Goal: Use online tool/utility: Utilize a website feature to perform a specific function

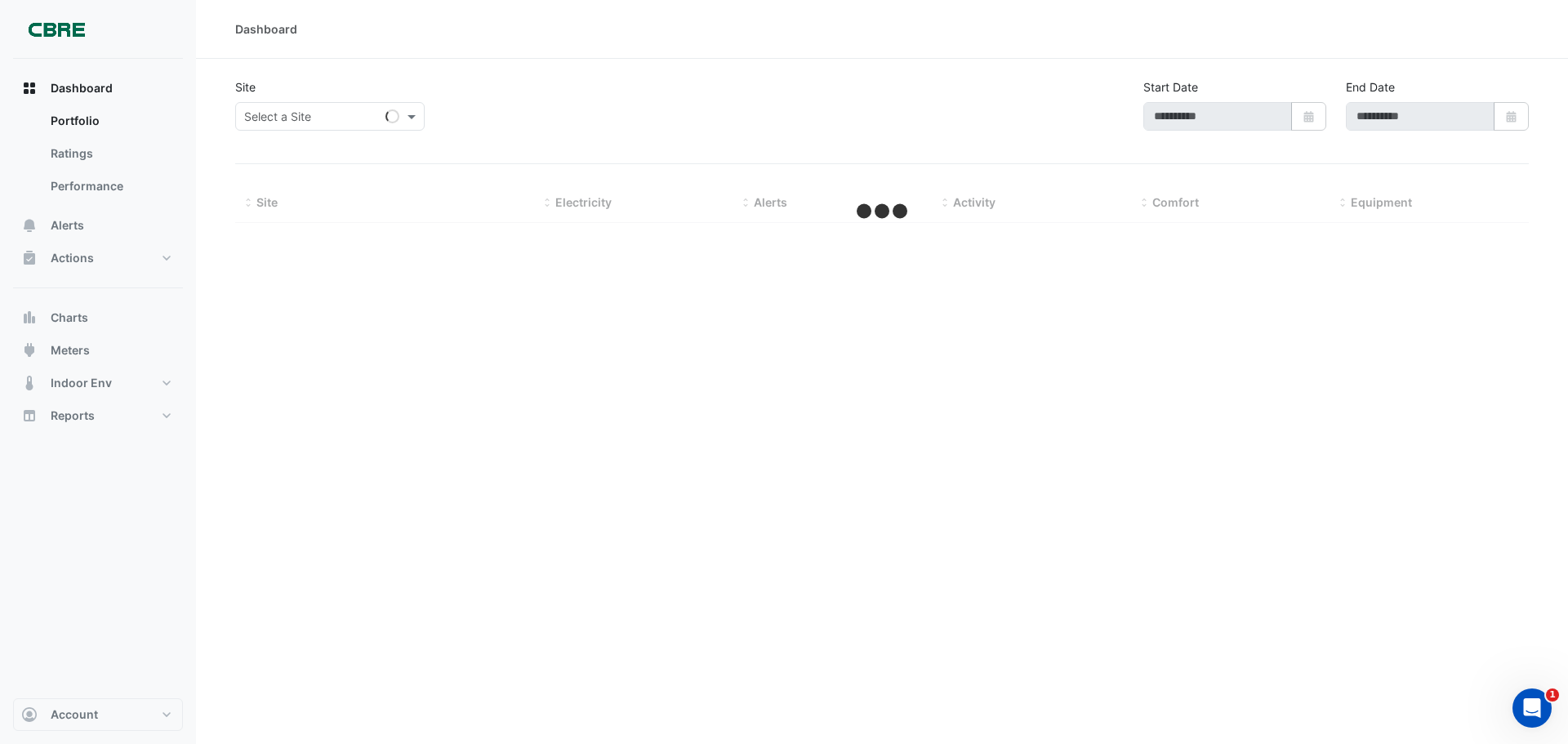
type input "**********"
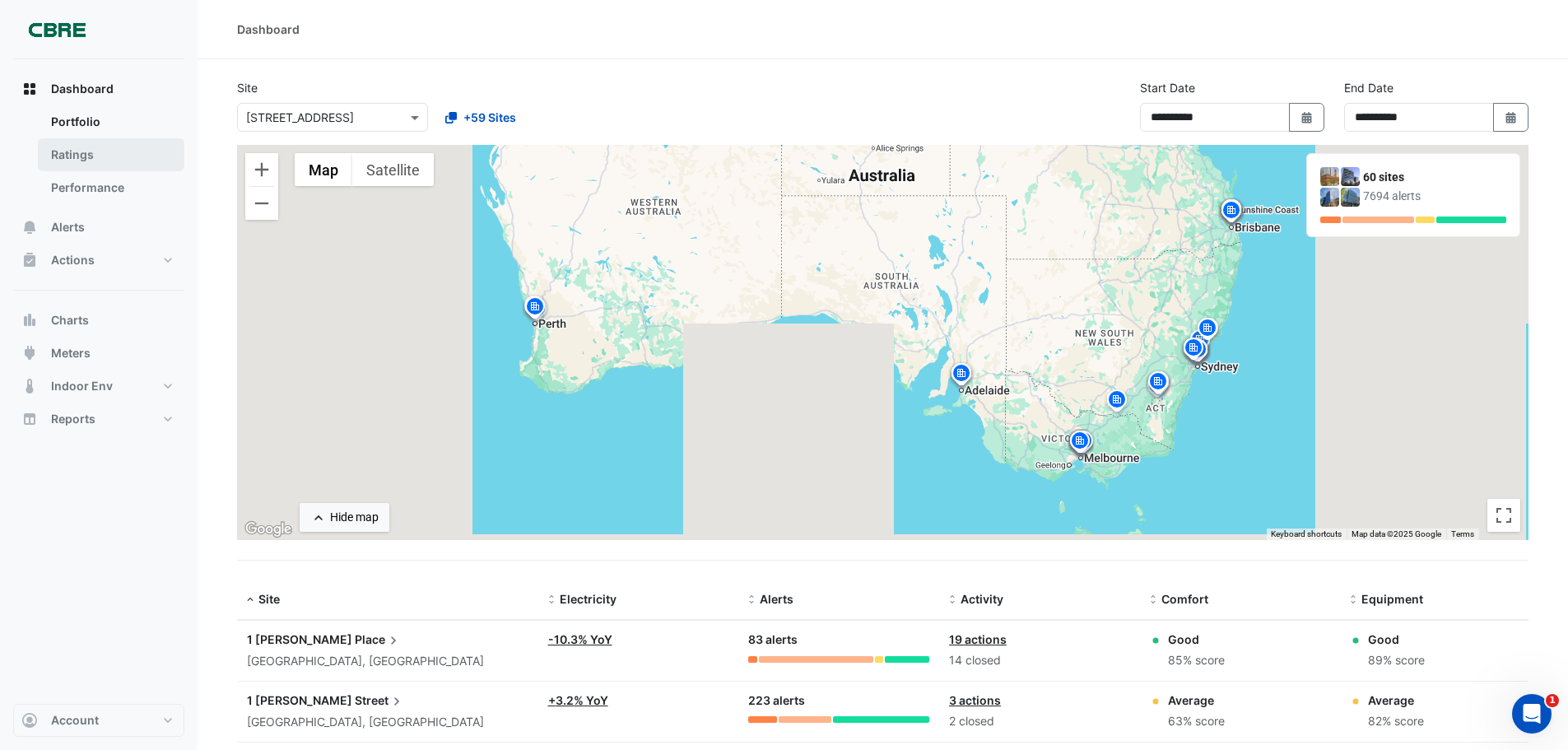
click at [82, 159] on link "Ratings" at bounding box center [110, 154] width 147 height 33
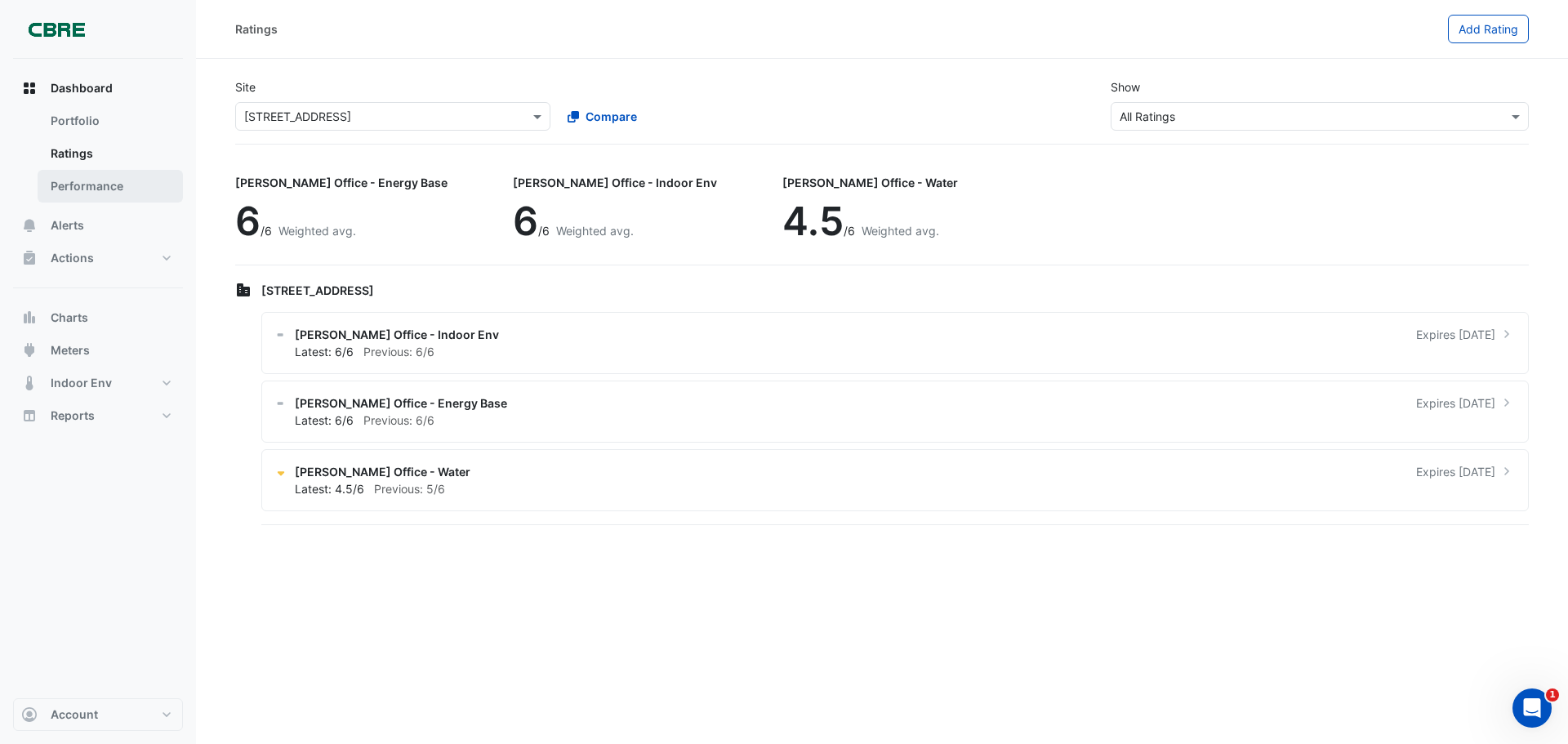
click at [81, 191] on link "Performance" at bounding box center [110, 186] width 146 height 32
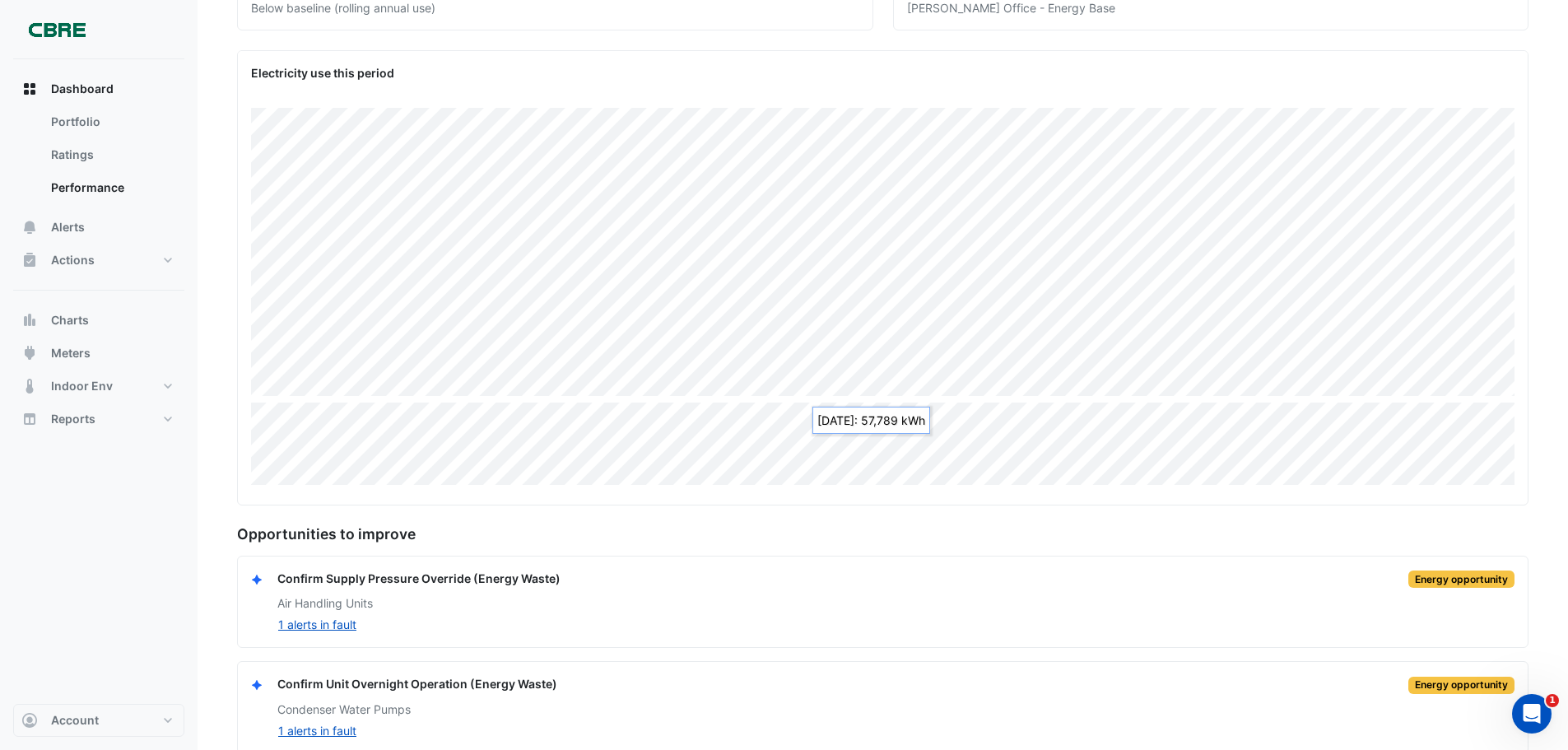
scroll to position [276, 0]
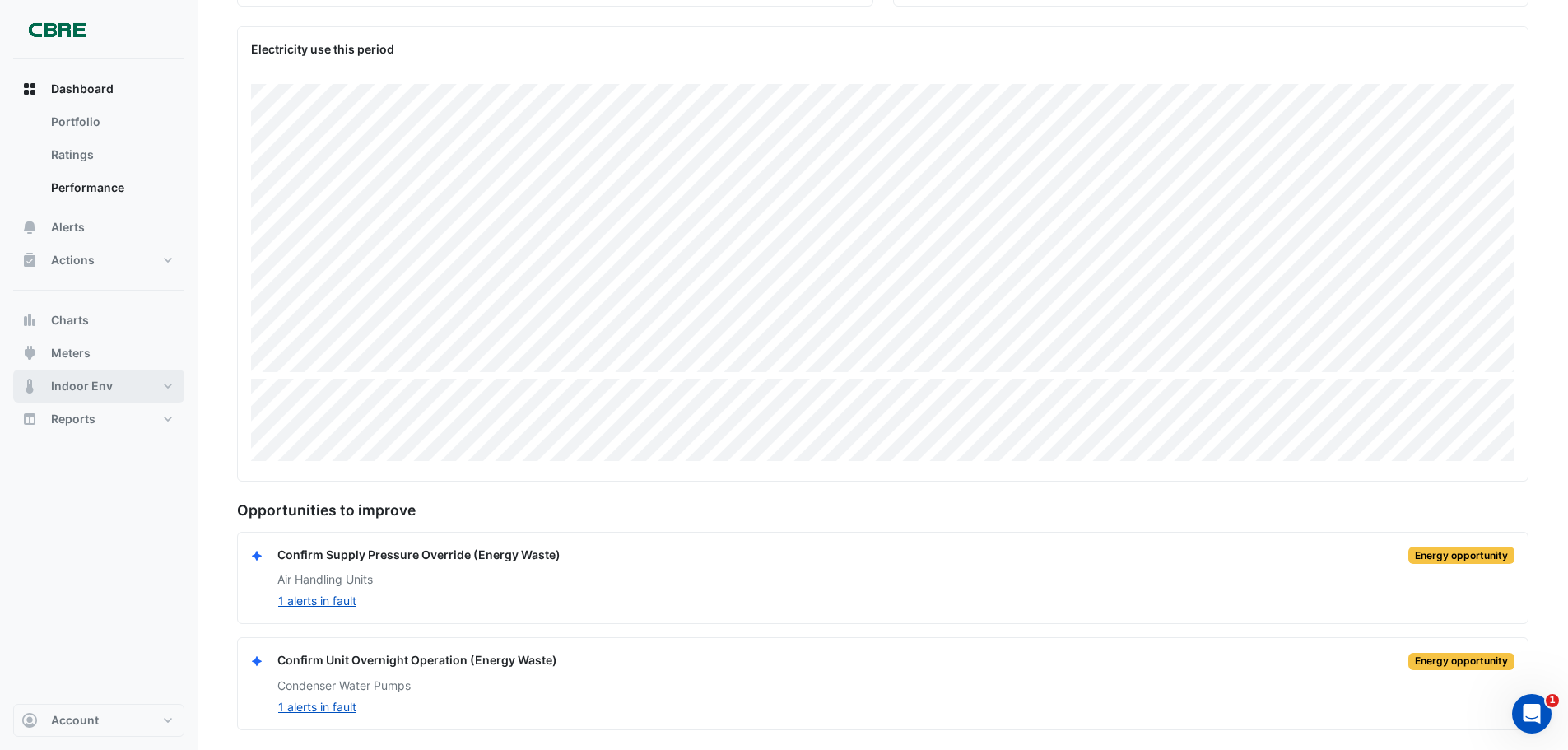
click at [86, 385] on span "Indoor Env" at bounding box center [82, 385] width 62 height 17
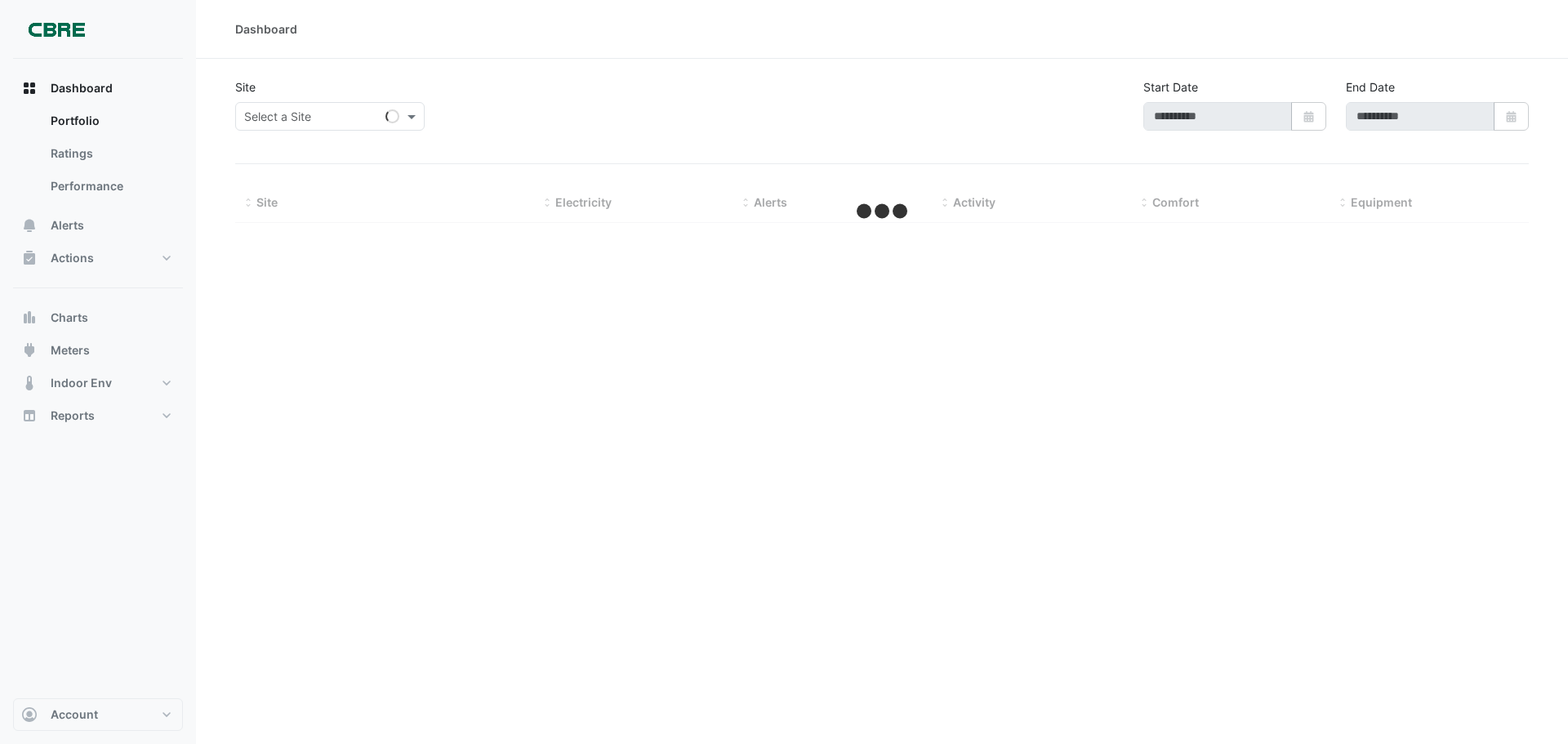
type input "**********"
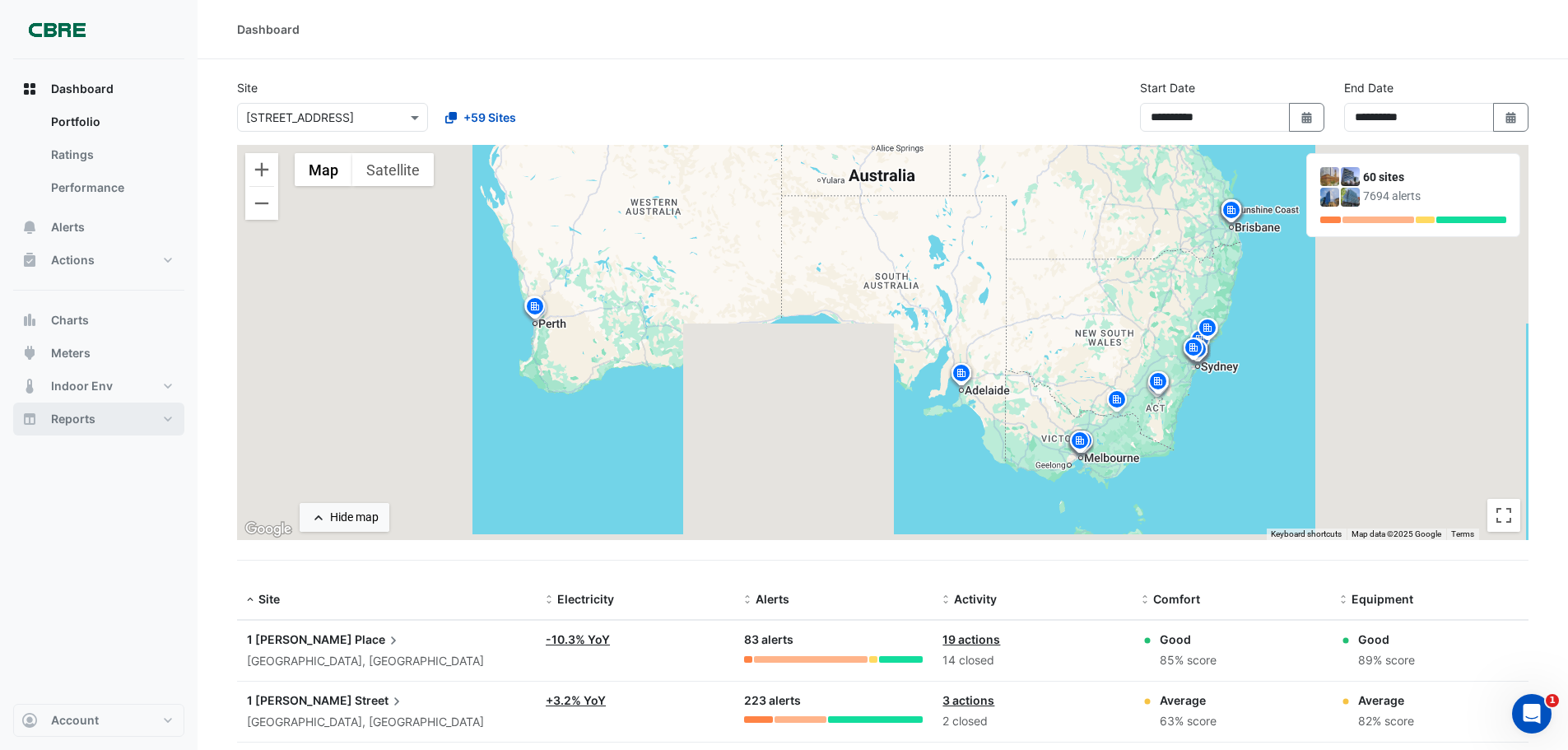
click at [112, 419] on button "Reports" at bounding box center [99, 418] width 172 height 33
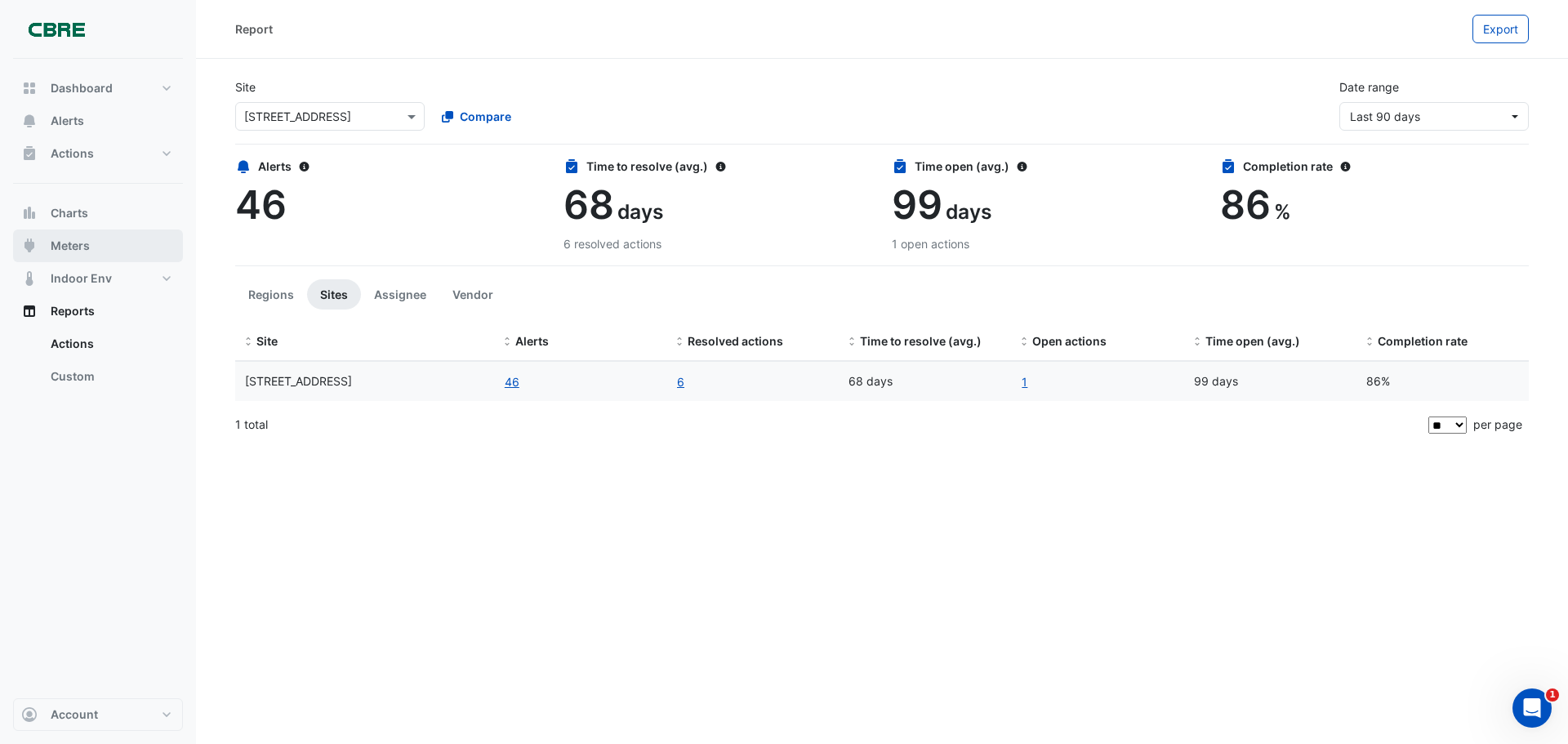
click at [146, 241] on button "Meters" at bounding box center [98, 245] width 170 height 32
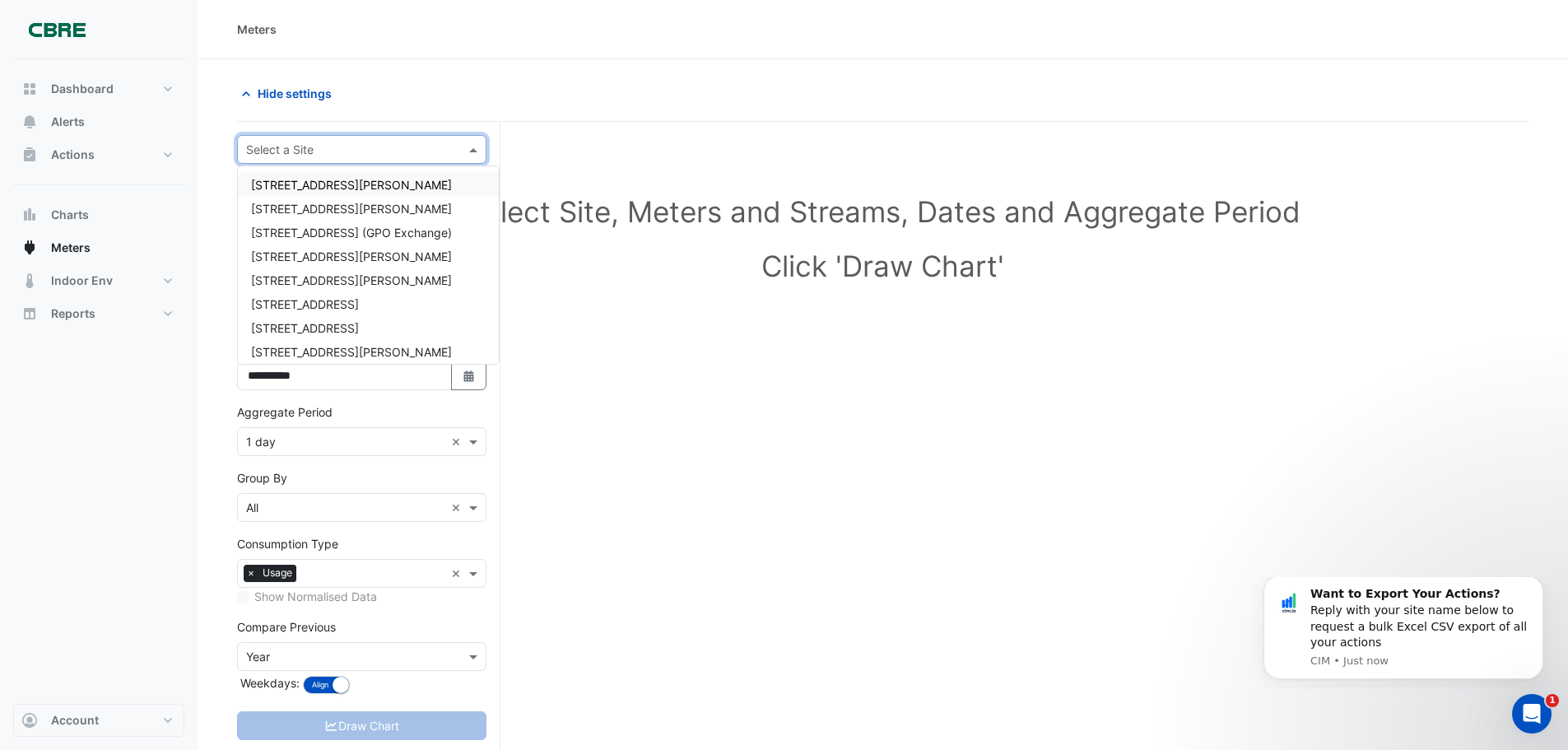
click at [465, 147] on span at bounding box center [475, 150] width 21 height 18
click at [1540, 585] on icon "Dismiss notification" at bounding box center [1538, 580] width 9 height 9
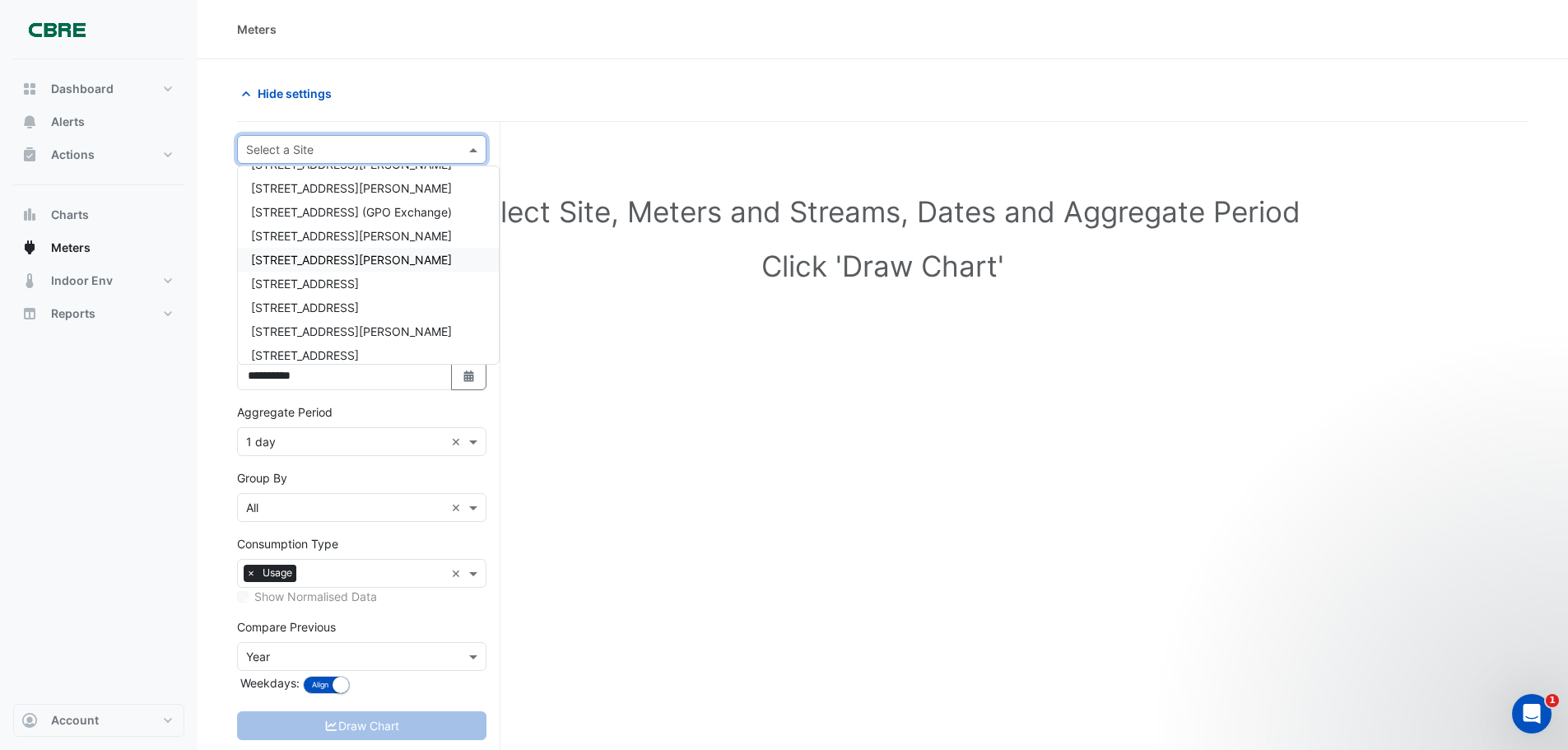
scroll to position [82, 0]
click at [331, 297] on span "[STREET_ADDRESS]" at bounding box center [305, 294] width 107 height 14
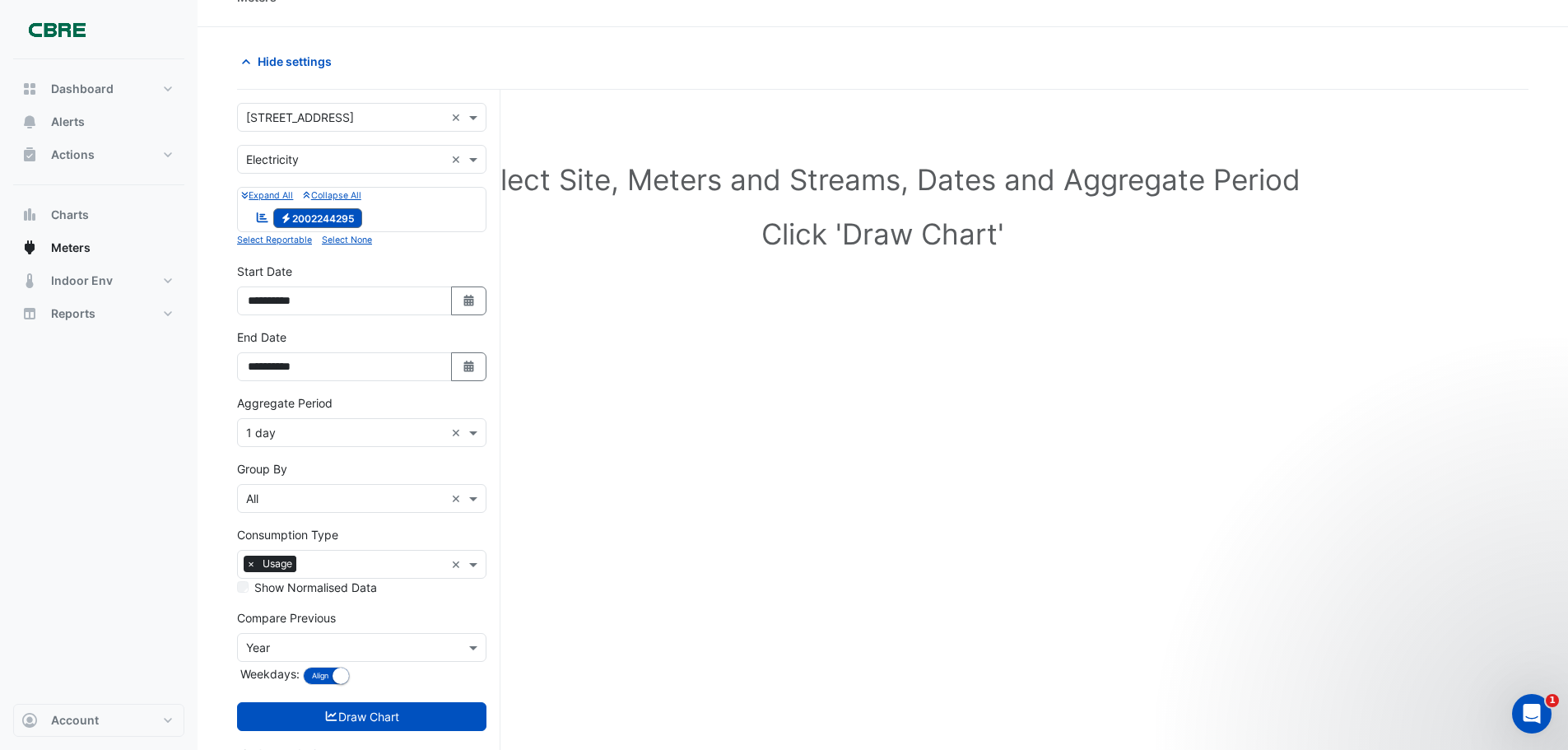
scroll to position [62, 0]
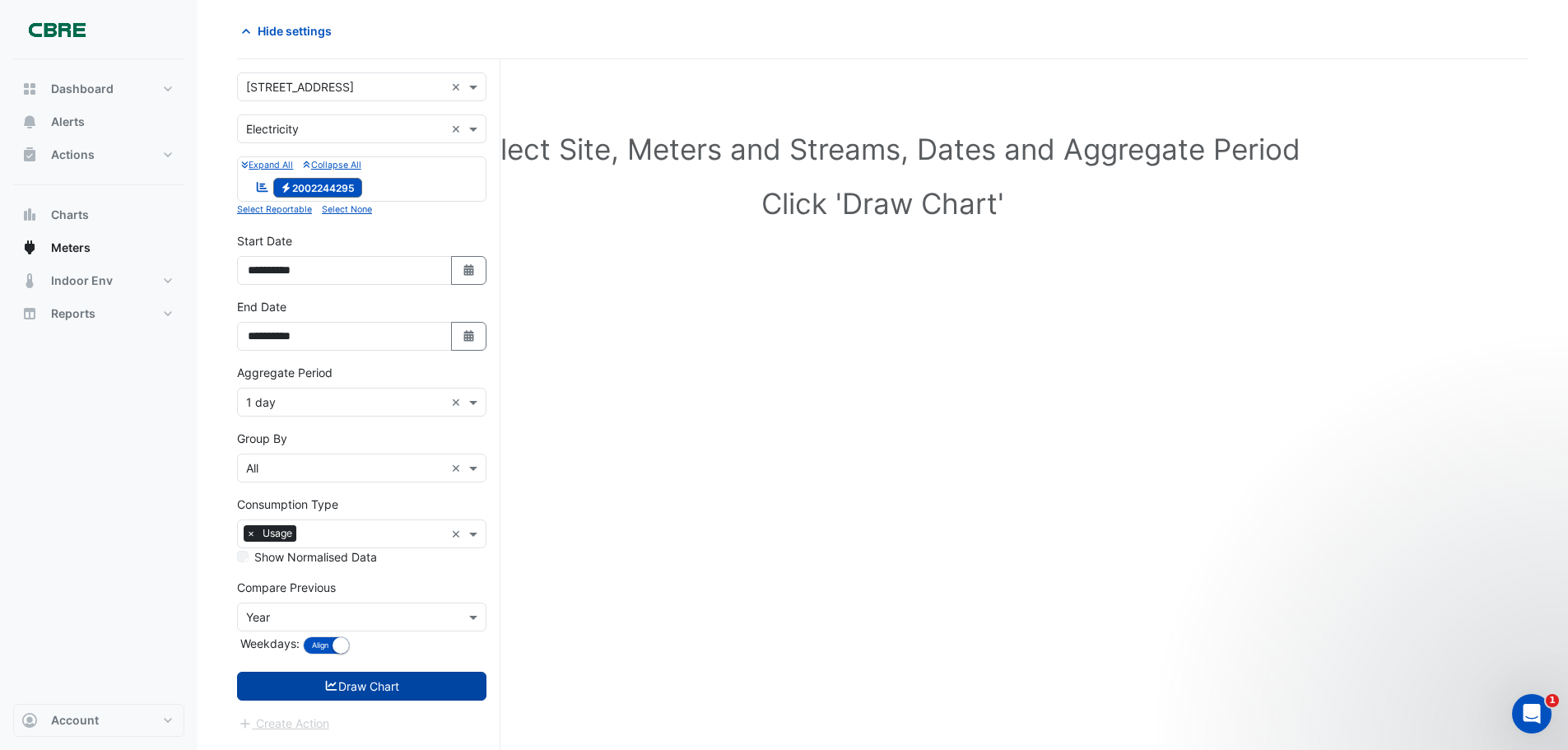
click at [383, 687] on button "Draw Chart" at bounding box center [361, 685] width 249 height 29
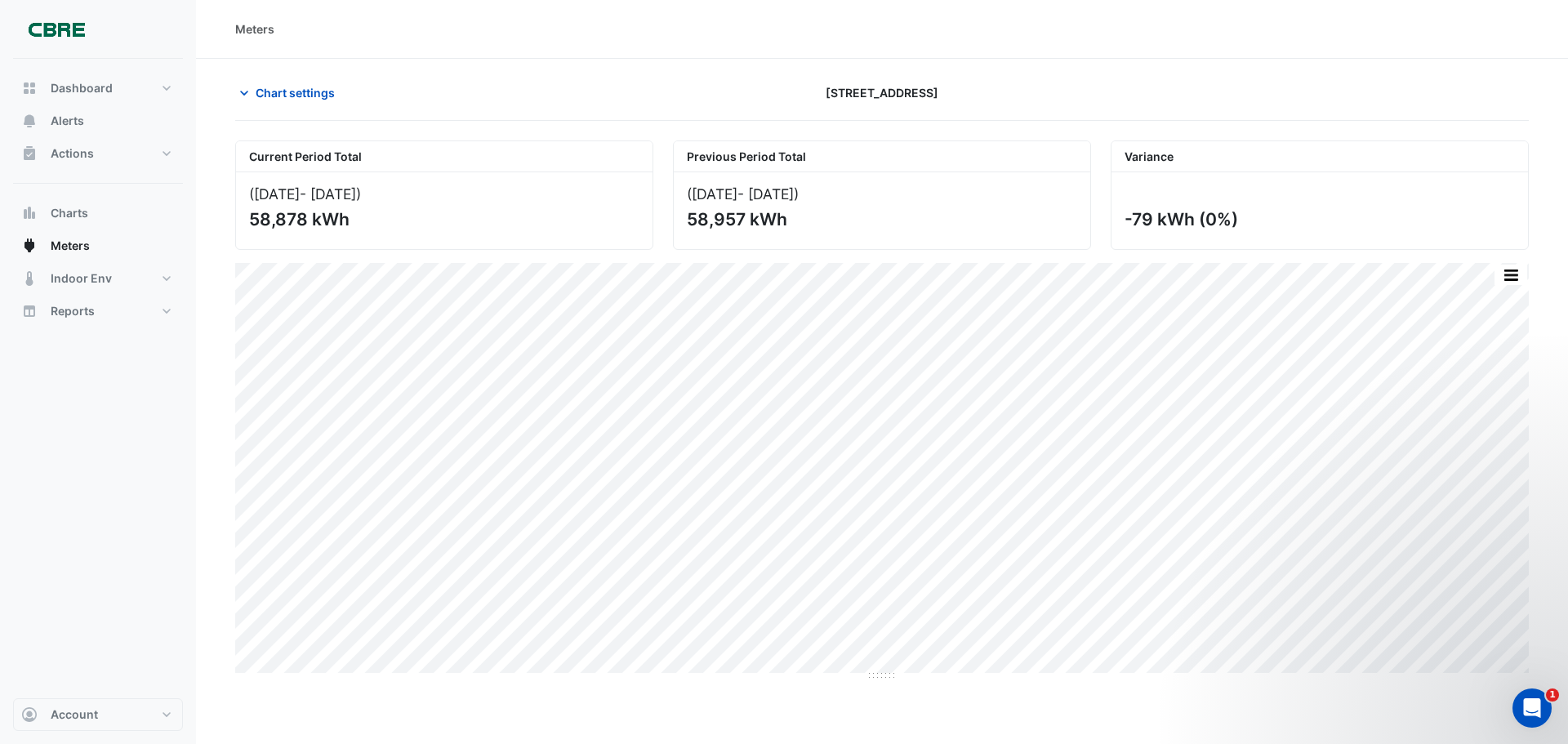
drag, startPoint x: 304, startPoint y: 219, endPoint x: 253, endPoint y: 220, distance: 51.0
click at [250, 220] on div "58,878 kWh" at bounding box center [443, 219] width 387 height 21
copy div "58,878"
click at [306, 83] on button "Chart settings" at bounding box center [290, 92] width 111 height 28
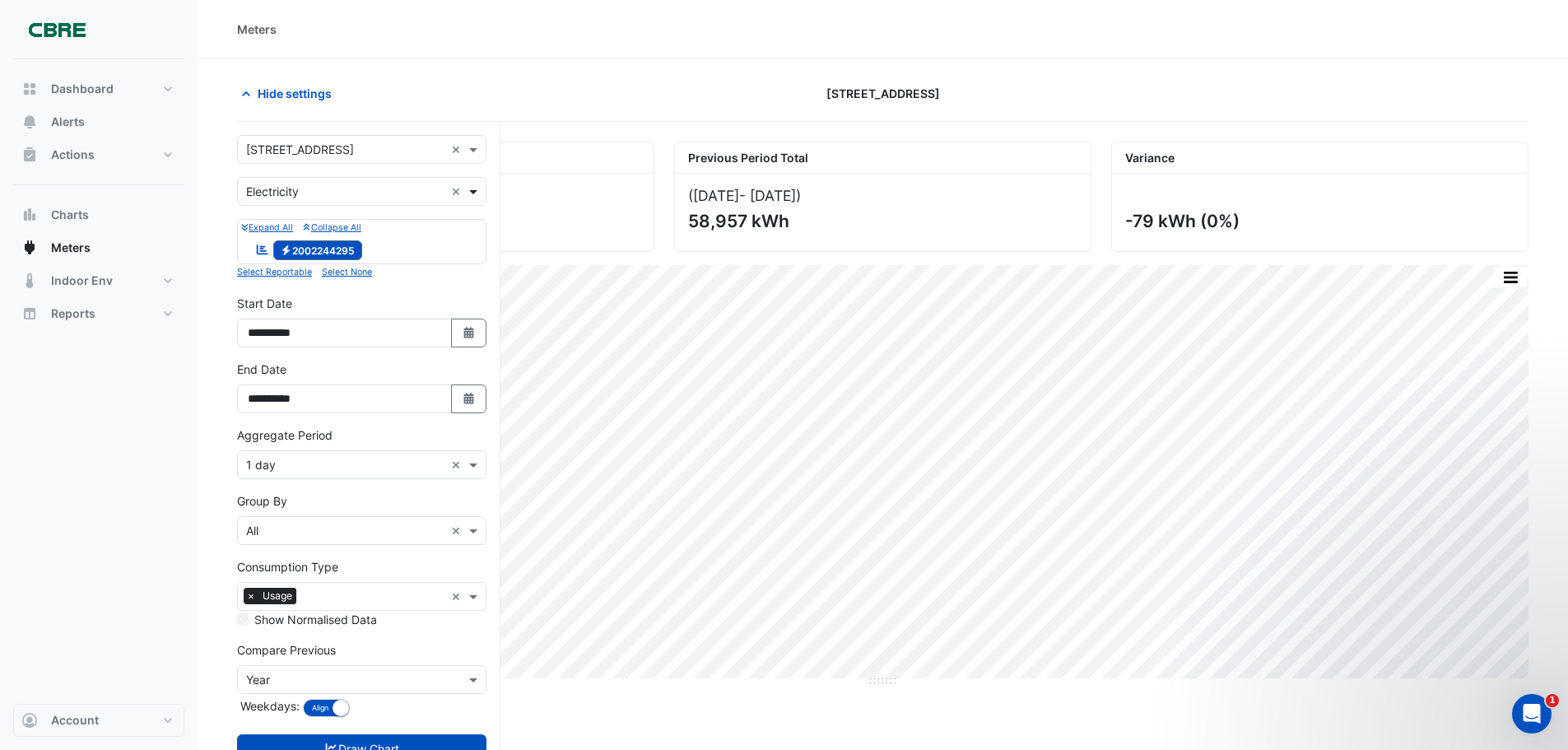
click at [472, 192] on span at bounding box center [475, 191] width 21 height 18
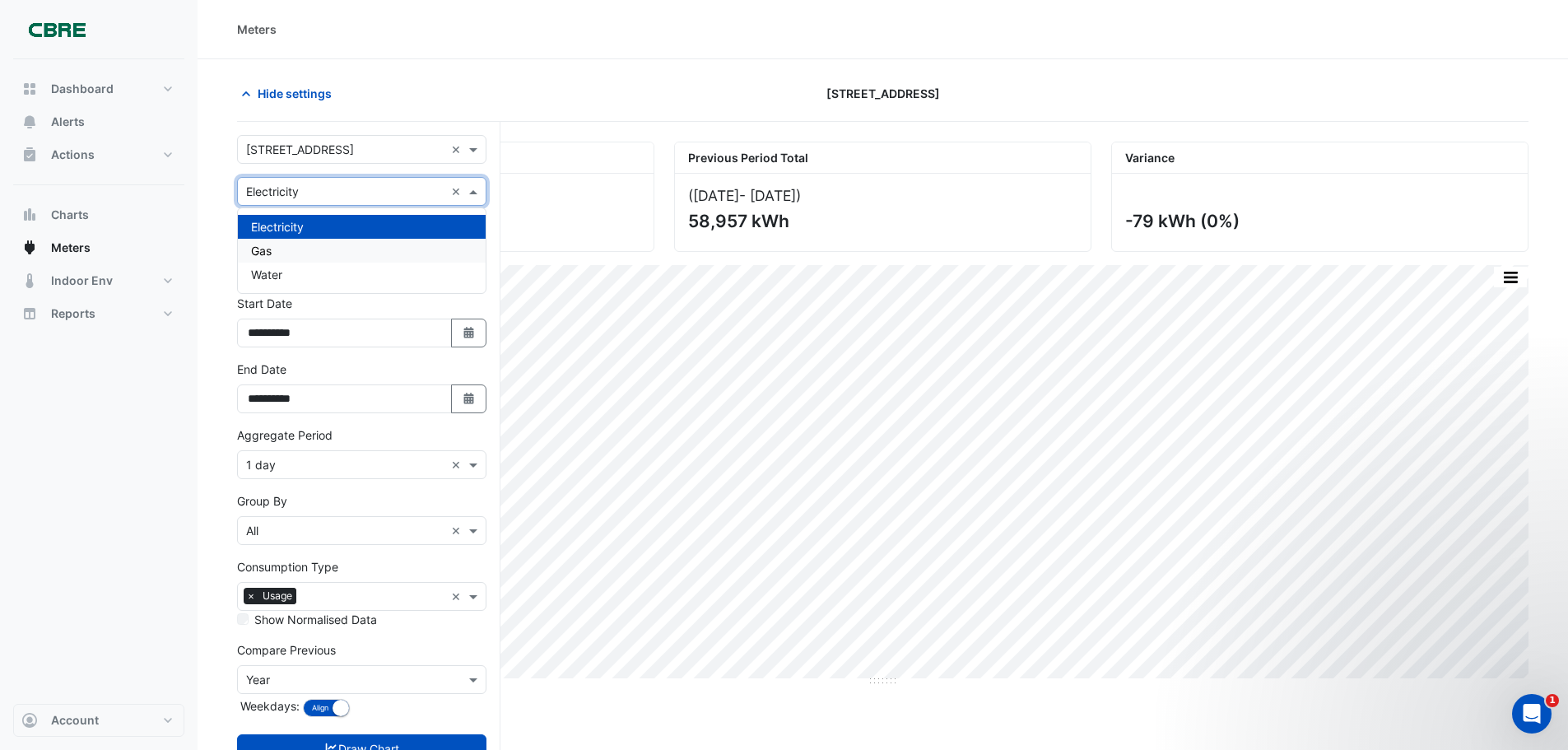
click at [392, 254] on div "Gas" at bounding box center [361, 250] width 248 height 24
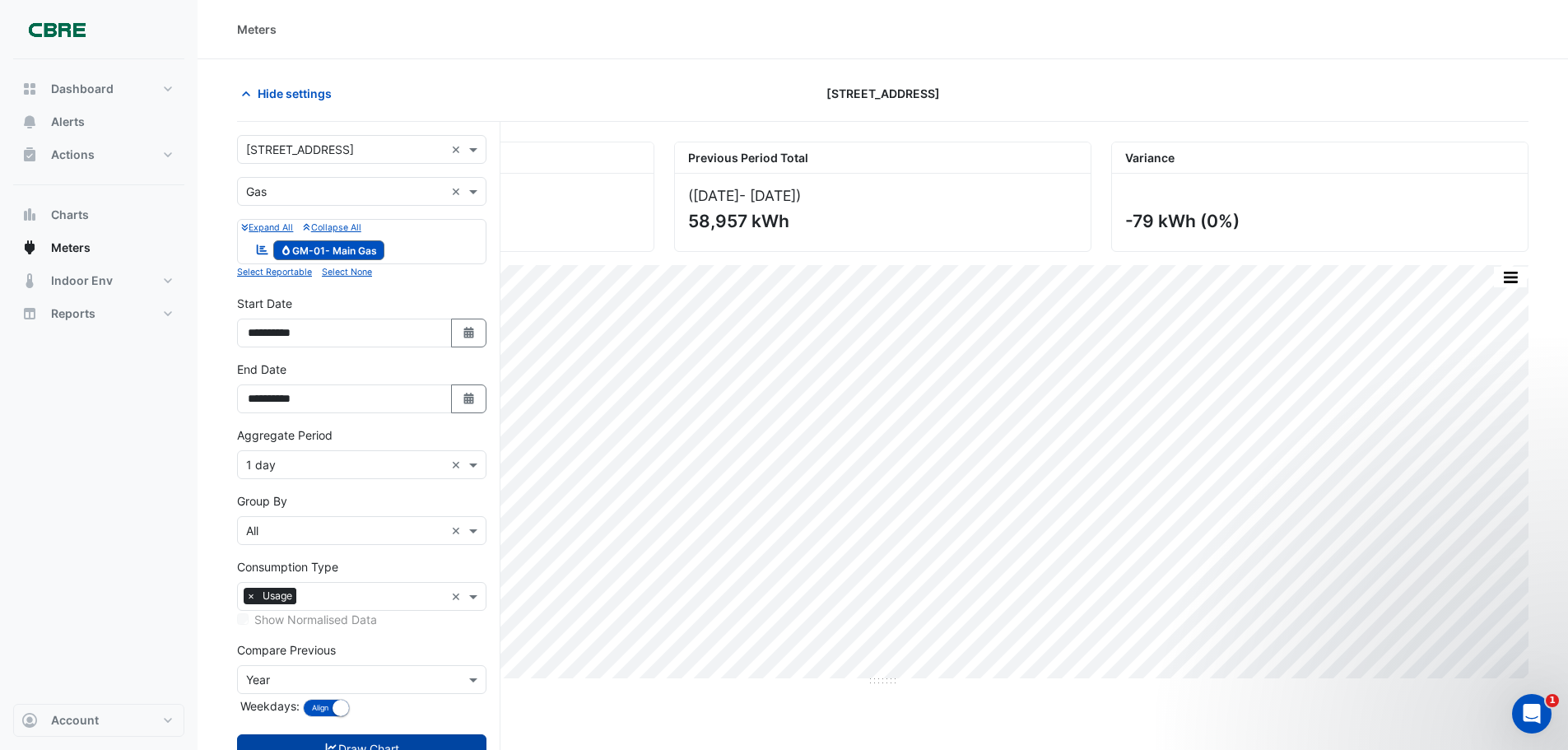
click at [411, 743] on button "Draw Chart" at bounding box center [361, 748] width 249 height 29
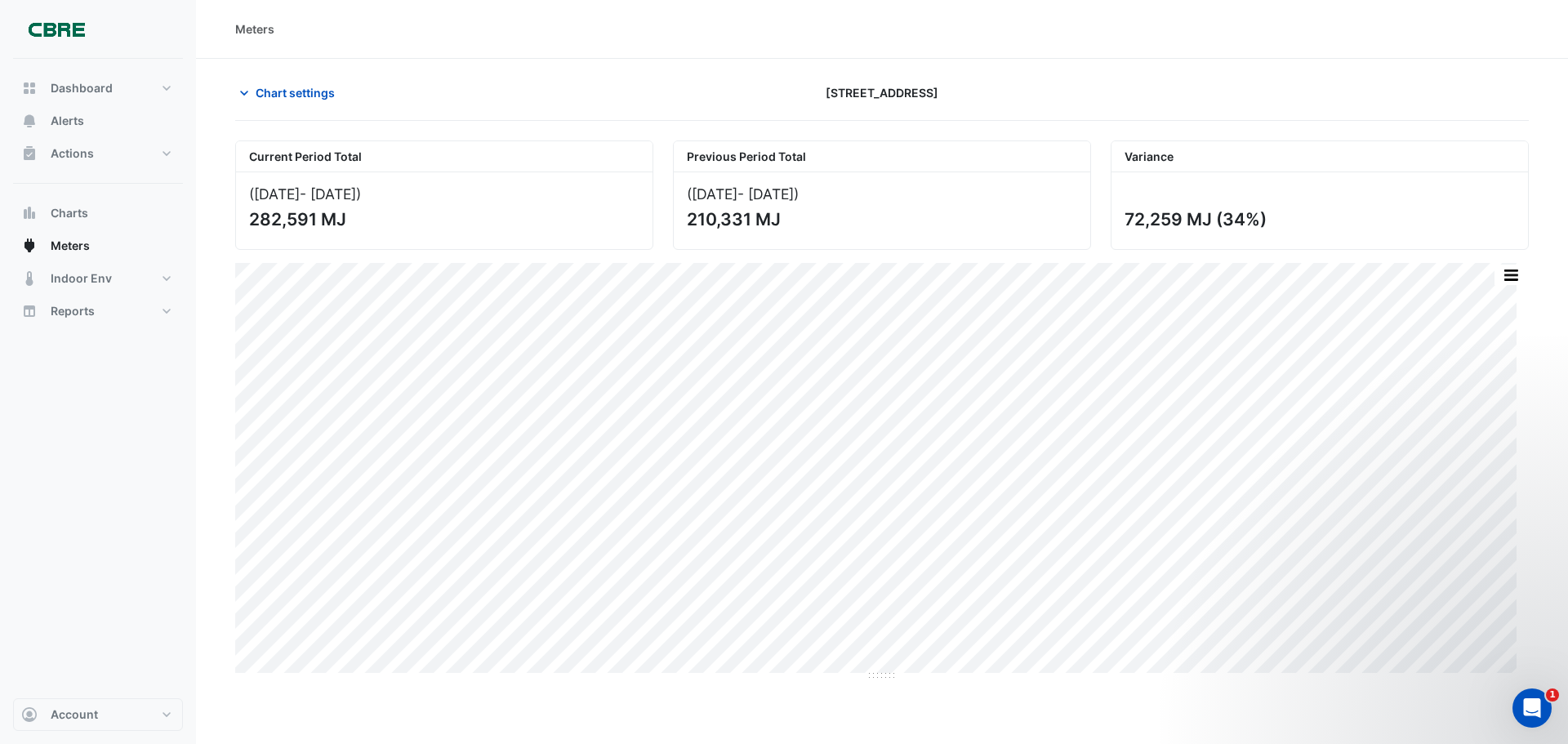
drag, startPoint x: 314, startPoint y: 216, endPoint x: 254, endPoint y: 220, distance: 60.1
click at [246, 220] on div "(01 Aug 25 - 31 Aug 25 ) 282,591 MJ" at bounding box center [444, 210] width 417 height 76
copy div "282,591"
click at [1137, 224] on div "72,259 MJ (34%)" at bounding box center [1319, 219] width 387 height 21
drag, startPoint x: 1125, startPoint y: 216, endPoint x: 1257, endPoint y: 220, distance: 132.1
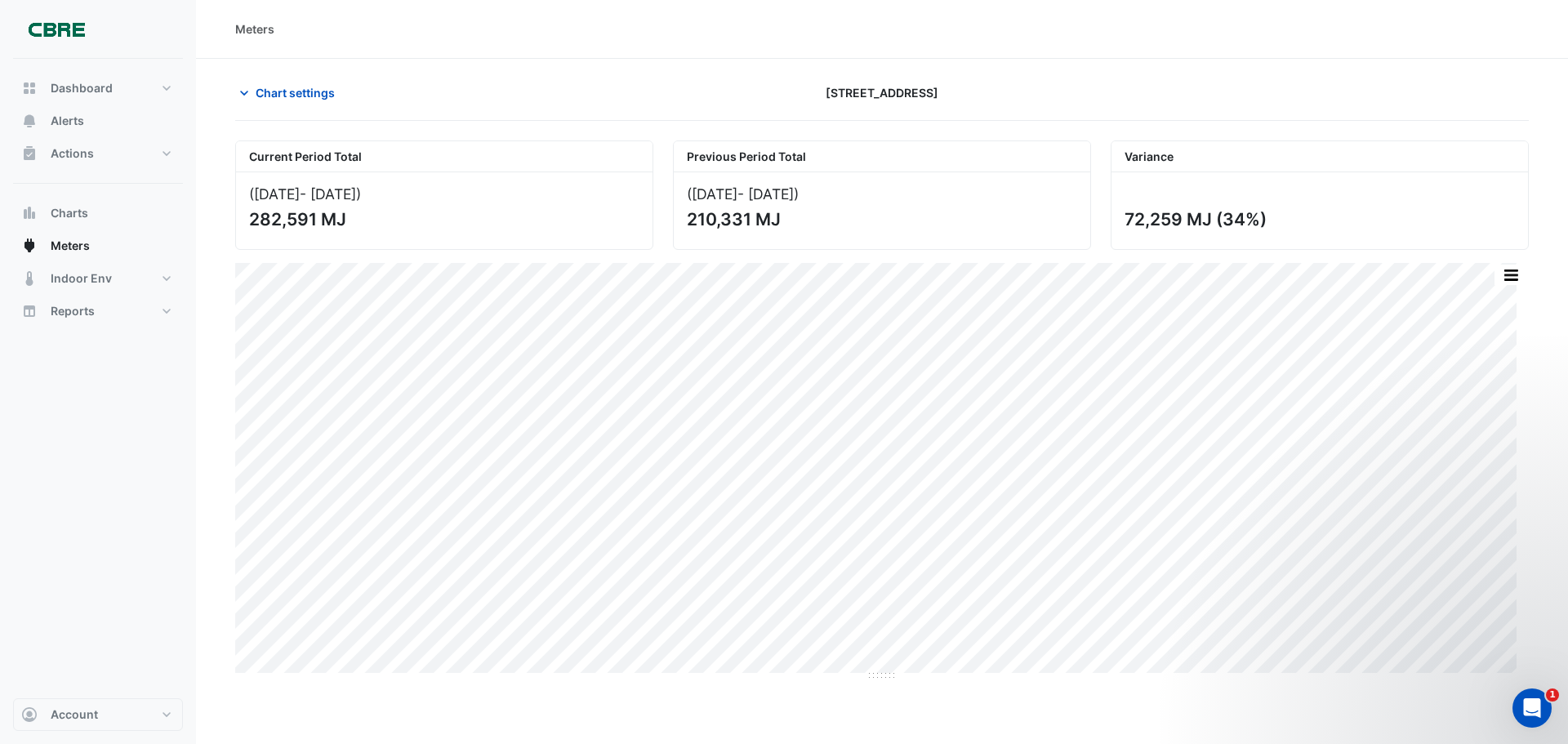
click at [1263, 220] on div "72,259 MJ (34%)" at bounding box center [1319, 219] width 387 height 21
drag, startPoint x: 1251, startPoint y: 218, endPoint x: 1273, endPoint y: 205, distance: 25.6
click at [1273, 205] on div "72,259 MJ (34%)" at bounding box center [1320, 210] width 417 height 76
drag, startPoint x: 1268, startPoint y: 217, endPoint x: 1129, endPoint y: 217, distance: 139.0
click at [1129, 217] on div "72,259 MJ (34%)" at bounding box center [1319, 219] width 387 height 21
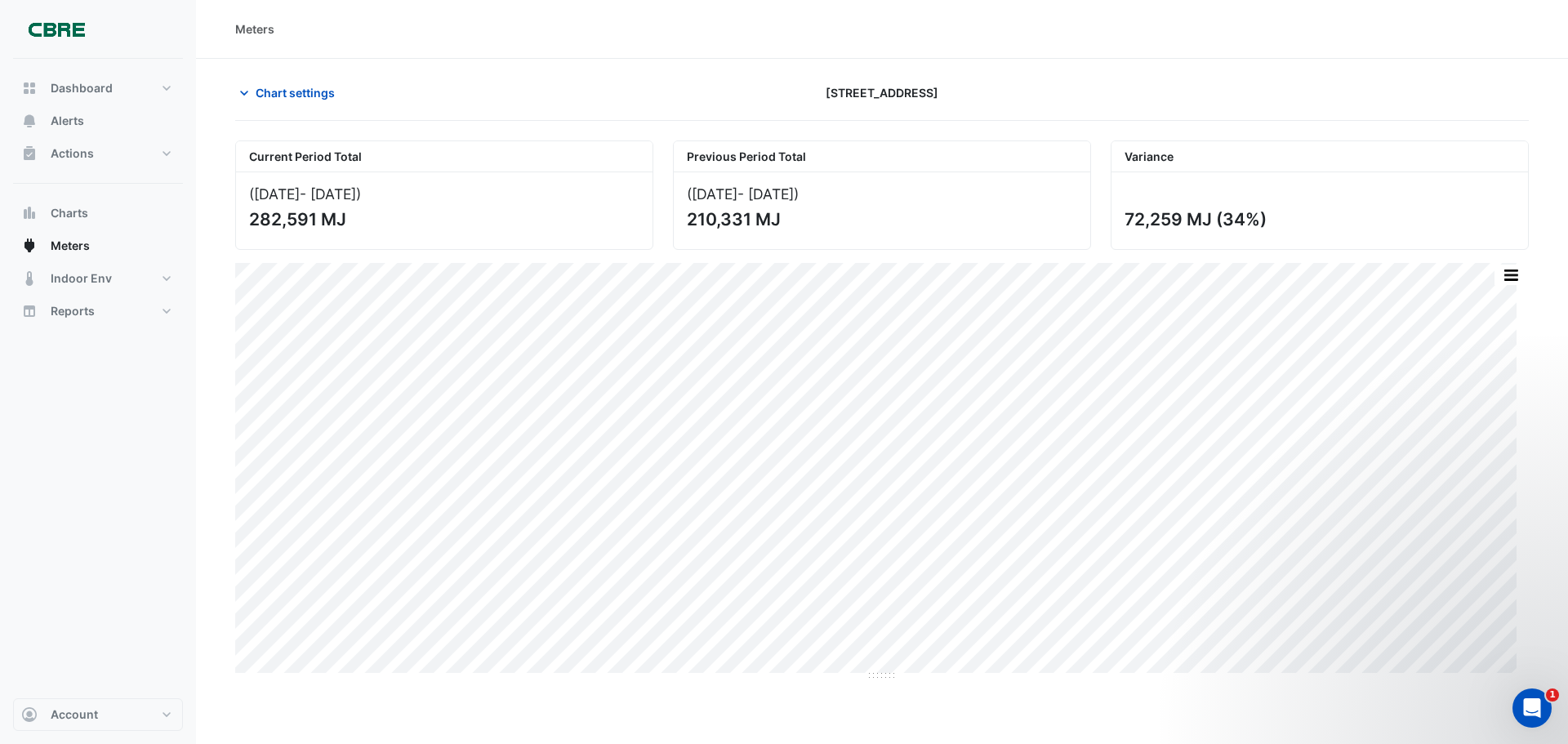
copy div "72,259 MJ (34%)"
click at [277, 91] on span "Chart settings" at bounding box center [294, 93] width 79 height 18
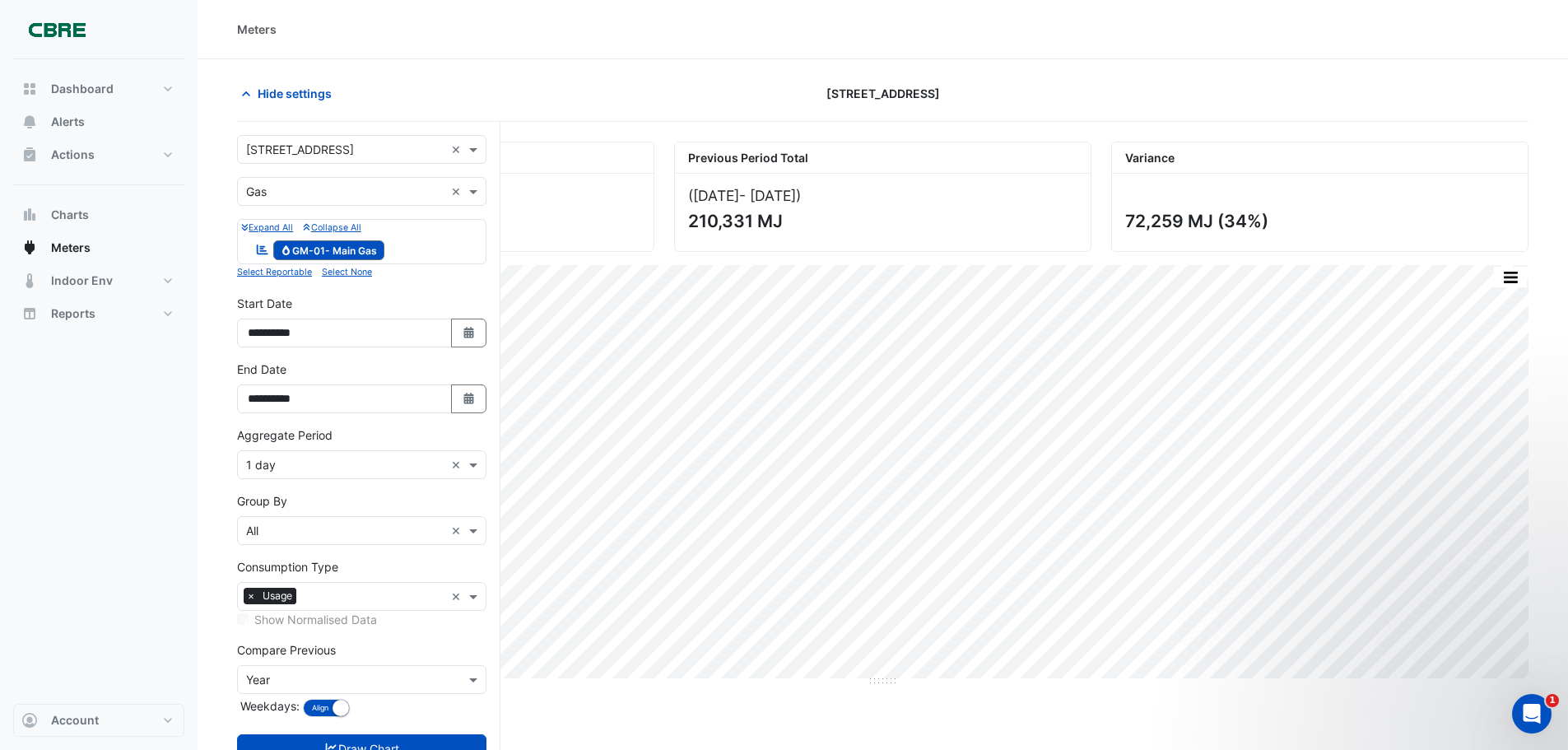
click at [302, 189] on input "text" at bounding box center [345, 192] width 198 height 18
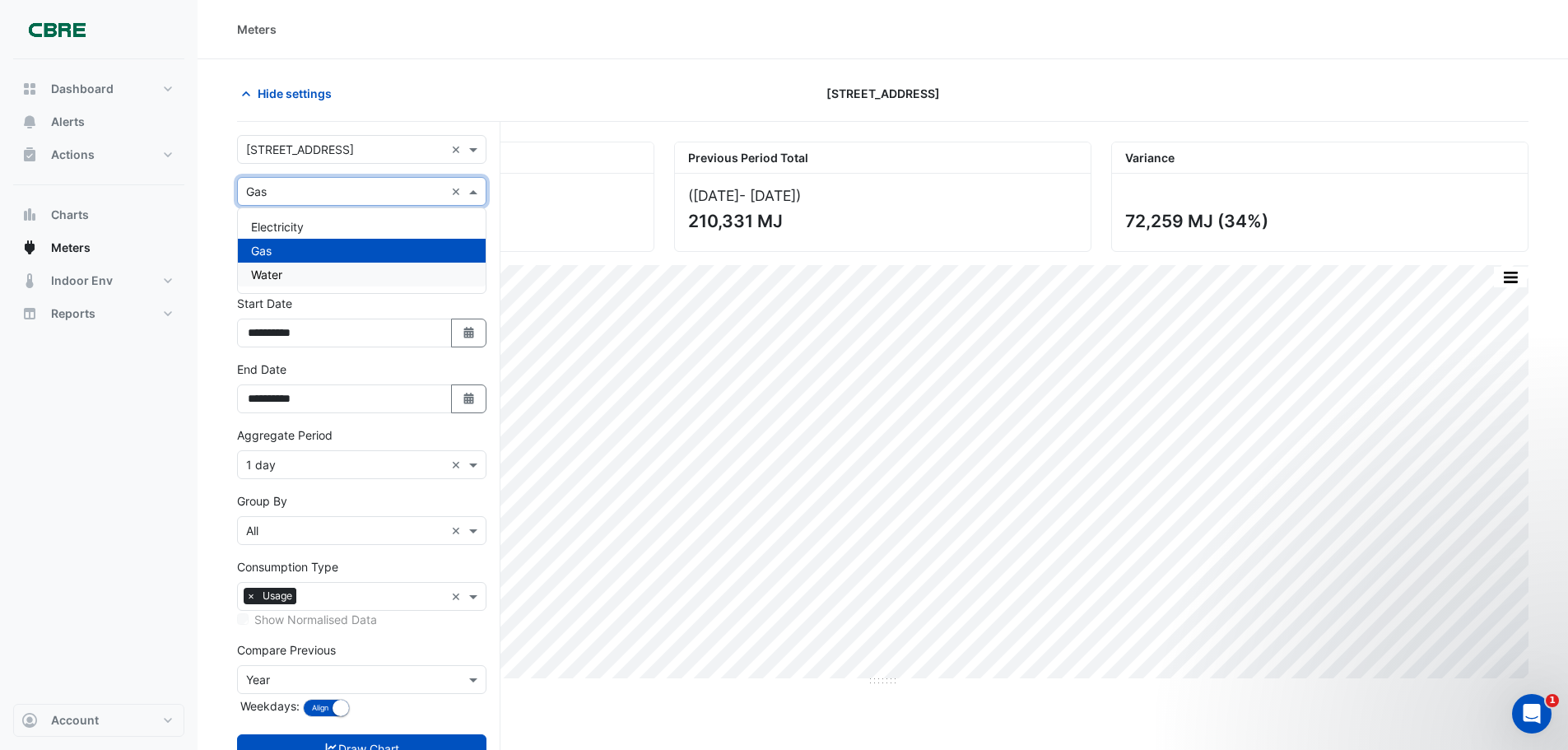
click at [297, 269] on div "Water" at bounding box center [361, 274] width 248 height 24
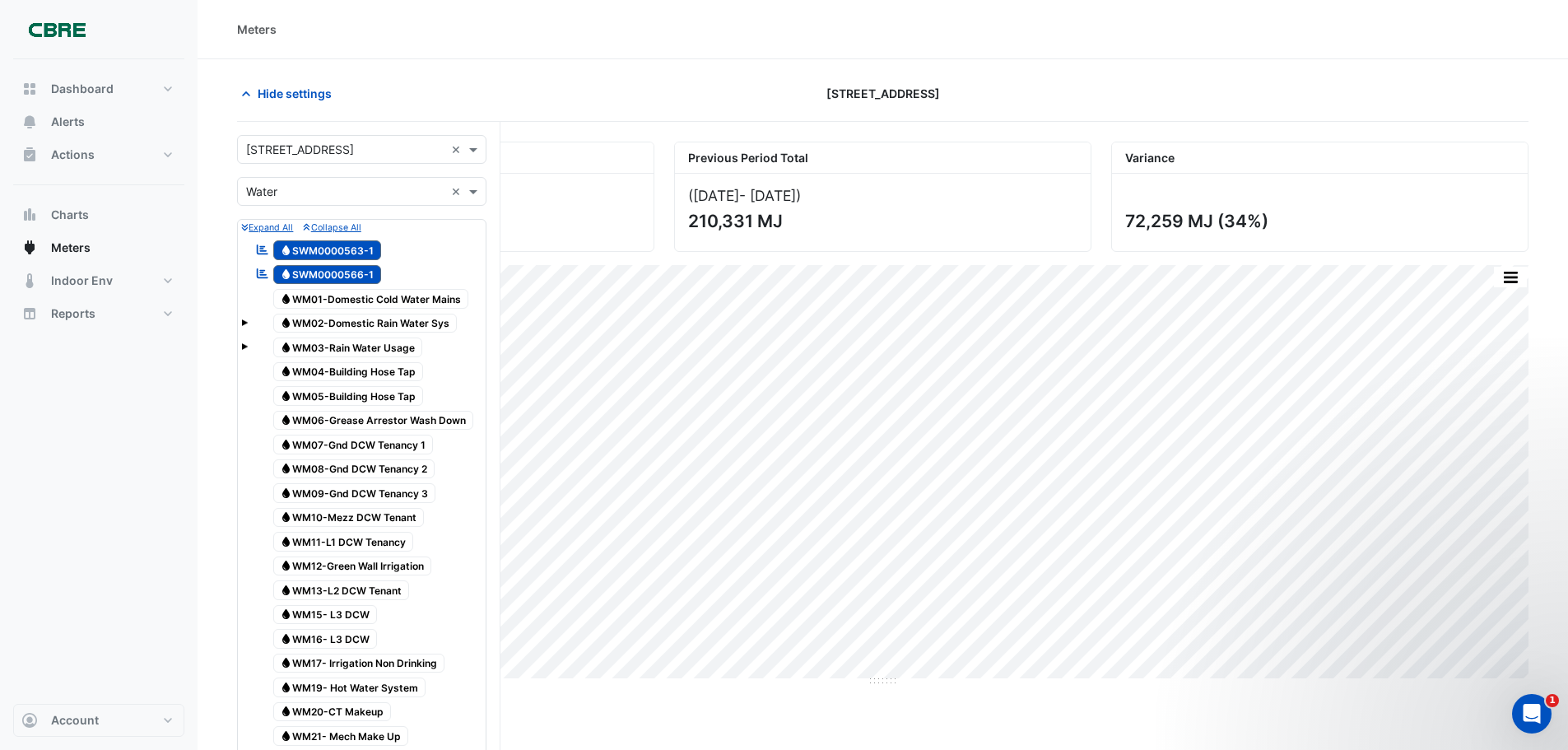
click at [344, 301] on span "Water WM01-Domestic Cold Water Mains" at bounding box center [371, 299] width 196 height 20
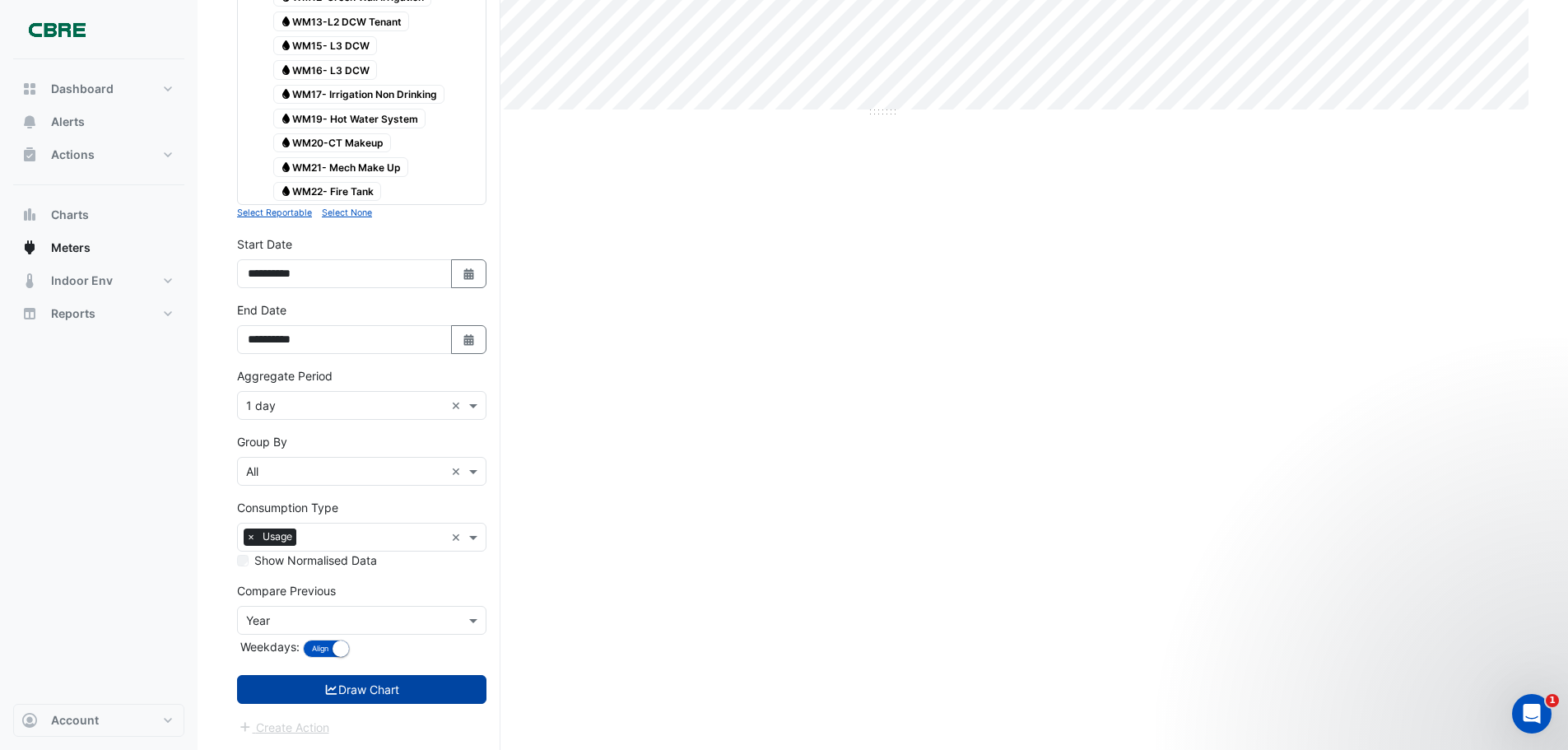
click at [348, 685] on button "Draw Chart" at bounding box center [361, 689] width 249 height 29
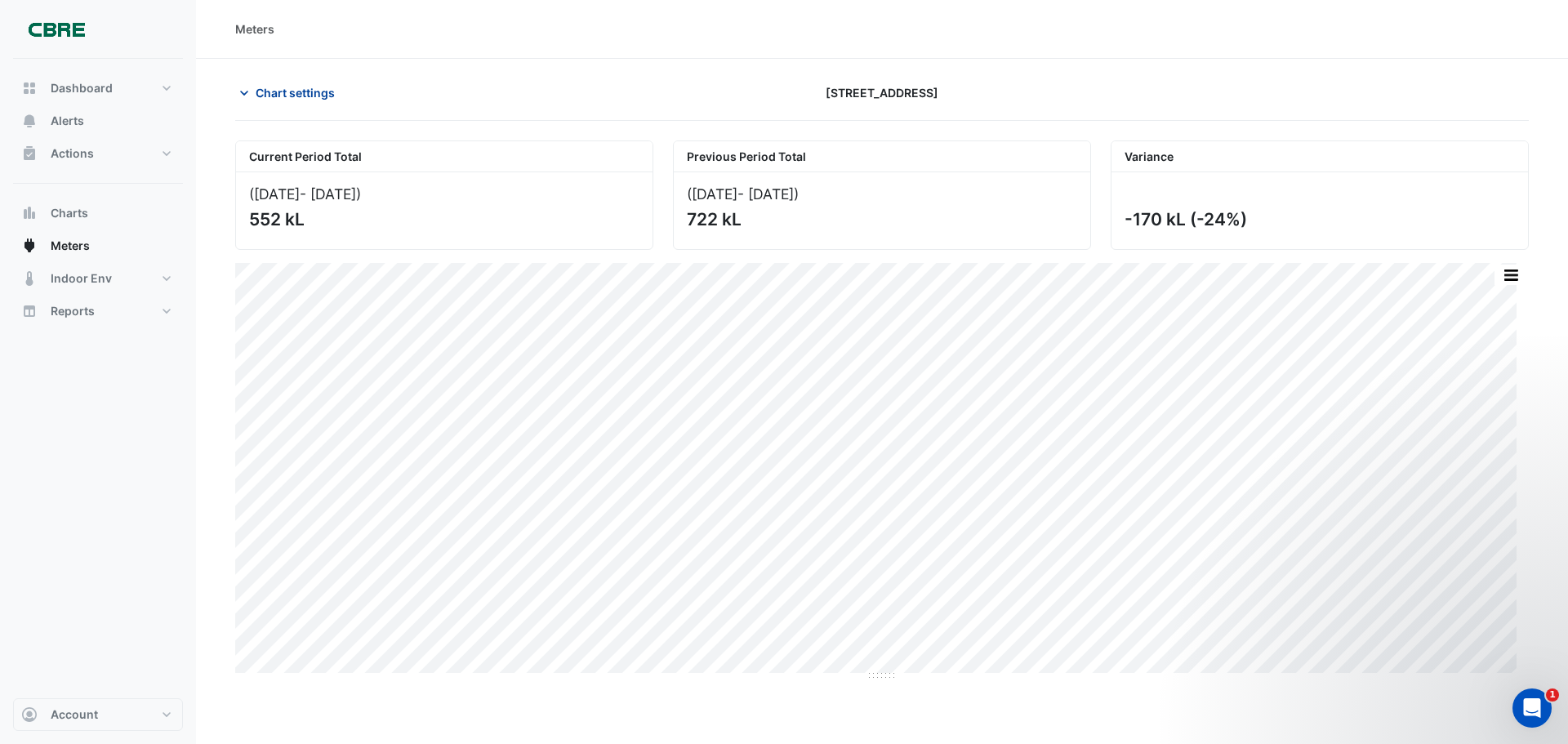
click at [286, 102] on button "Chart settings" at bounding box center [290, 92] width 111 height 28
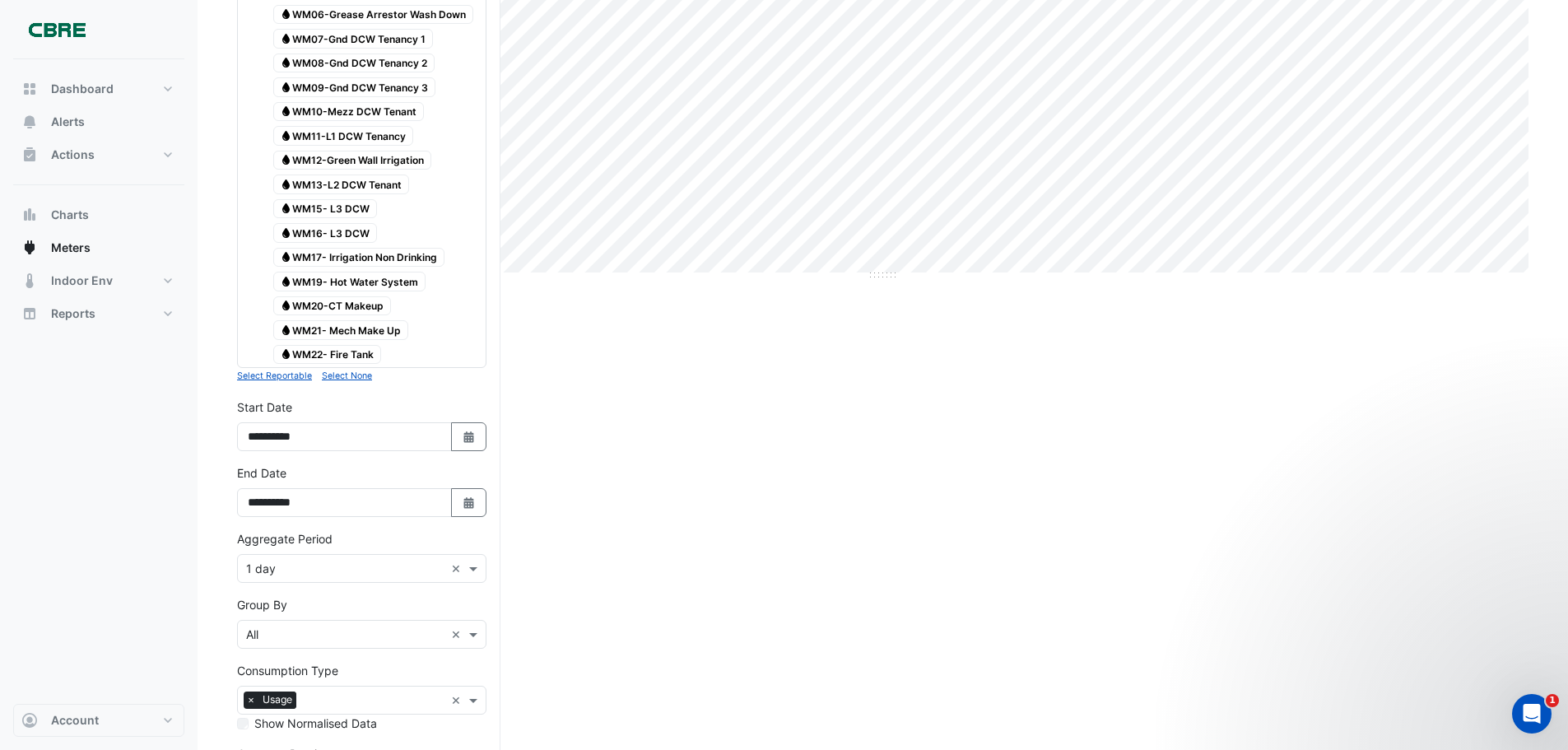
scroll to position [569, 0]
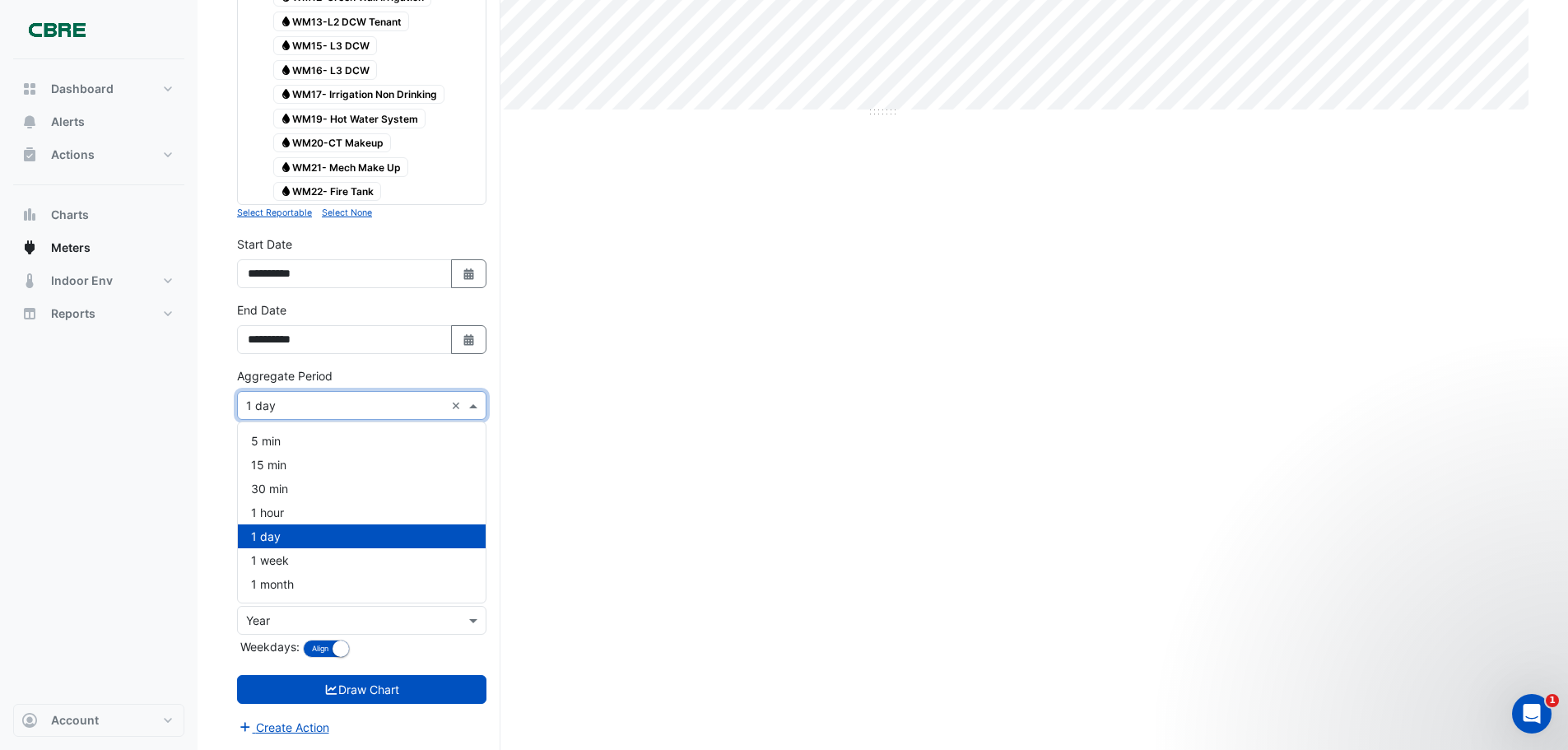
click at [470, 407] on span at bounding box center [475, 405] width 21 height 18
click at [429, 582] on div "1 month" at bounding box center [361, 583] width 248 height 24
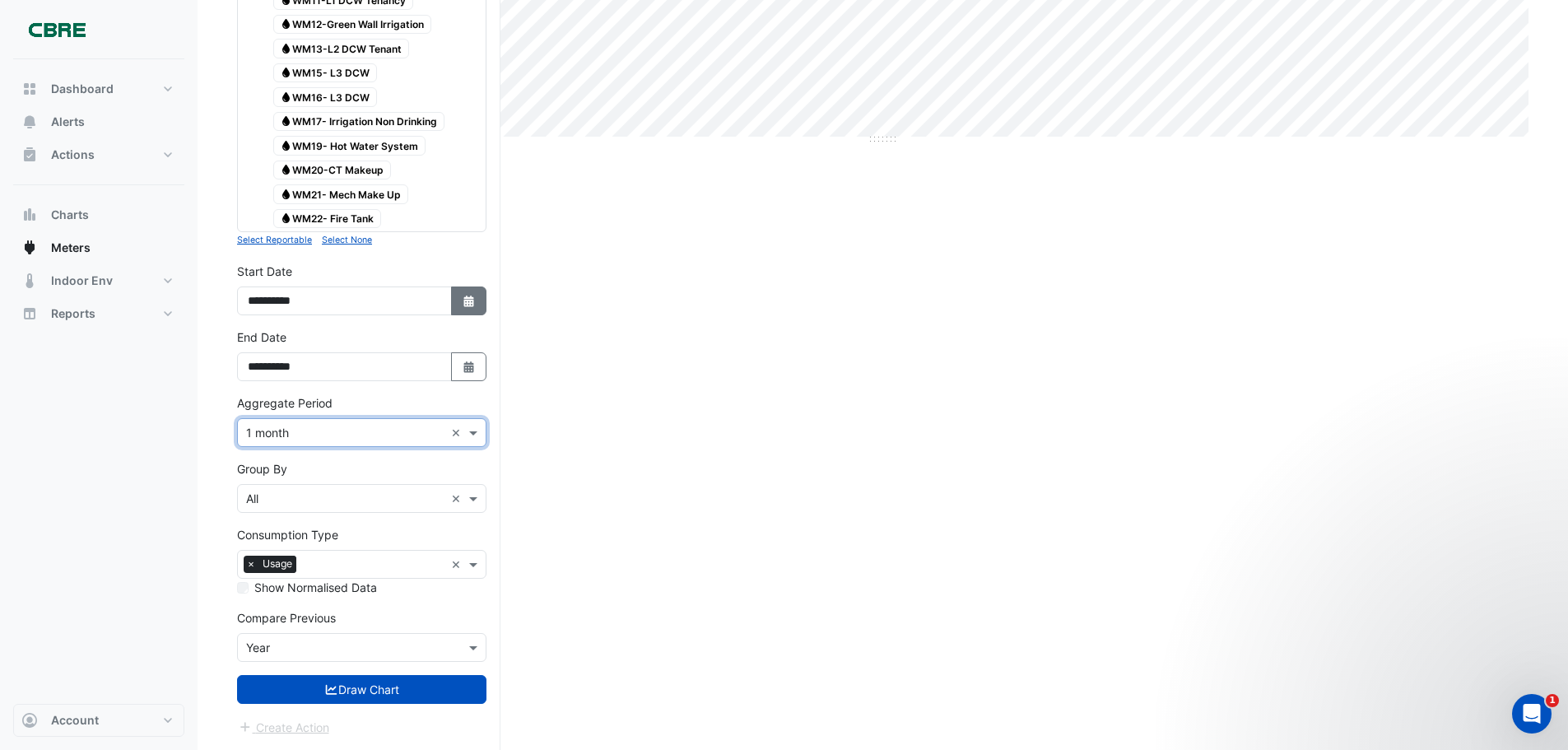
click at [467, 299] on icon "button" at bounding box center [468, 302] width 10 height 12
select select "*"
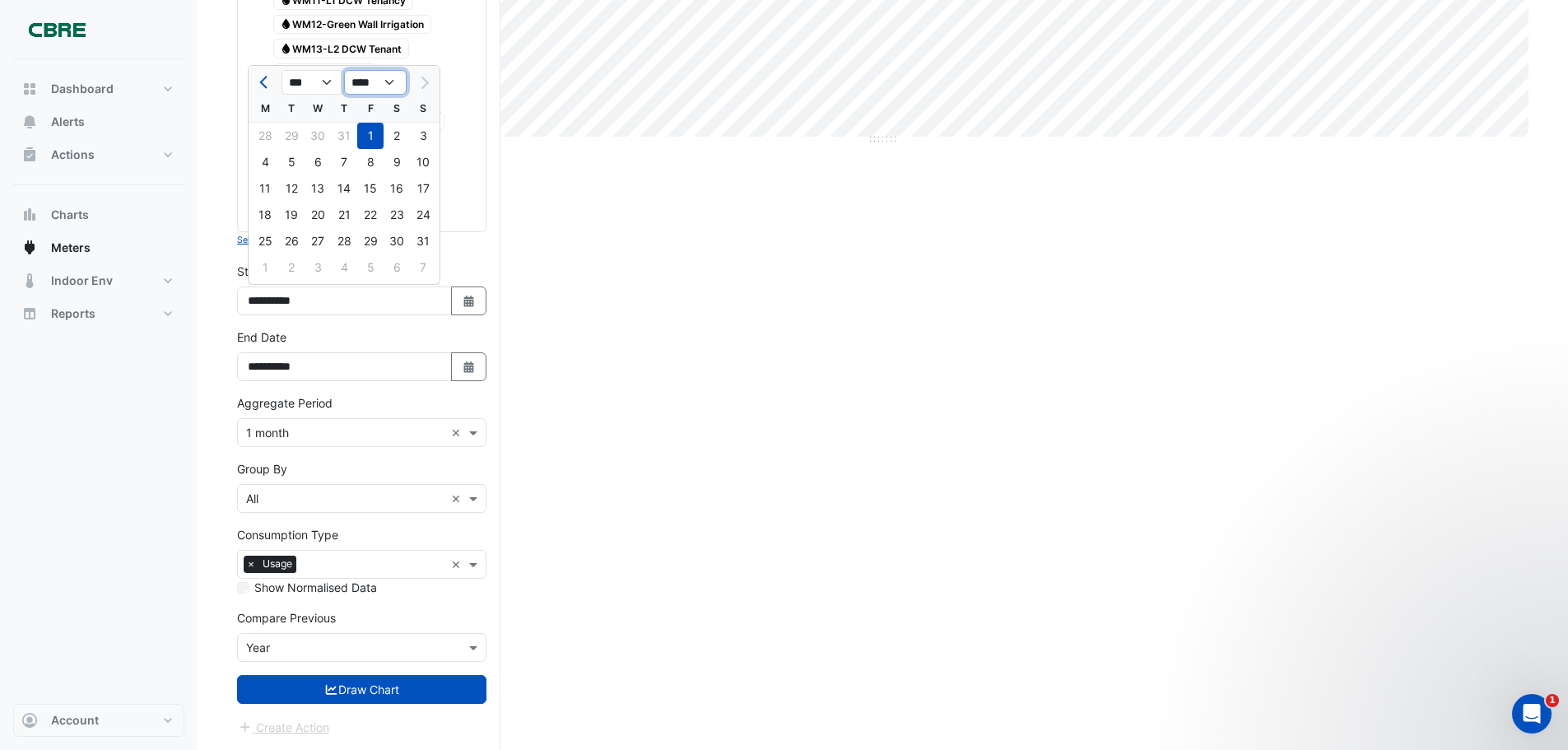
click at [391, 82] on select "**** **** **** **** **** **** **** **** **** **** ****" at bounding box center [375, 82] width 62 height 25
select select "****"
click at [344, 70] on select "**** **** **** **** **** **** **** **** **** **** ****" at bounding box center [375, 82] width 62 height 25
click at [219, 498] on section "Hide settings 12-26 Franklin Street Current Period Total (01 Aug 25 - 31 Aug 25…" at bounding box center [883, 134] width 1371 height 1232
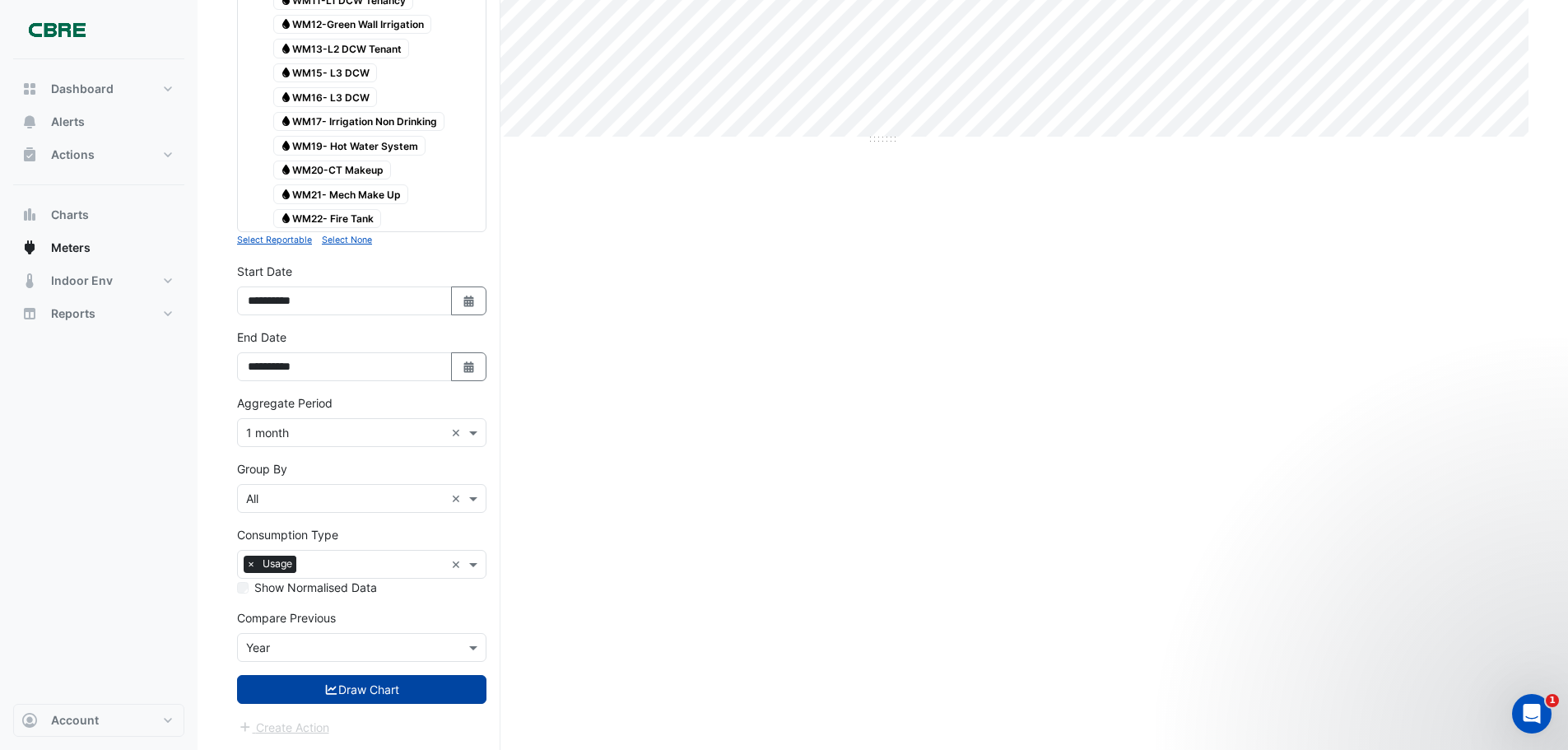
click at [364, 679] on button "Draw Chart" at bounding box center [361, 689] width 249 height 29
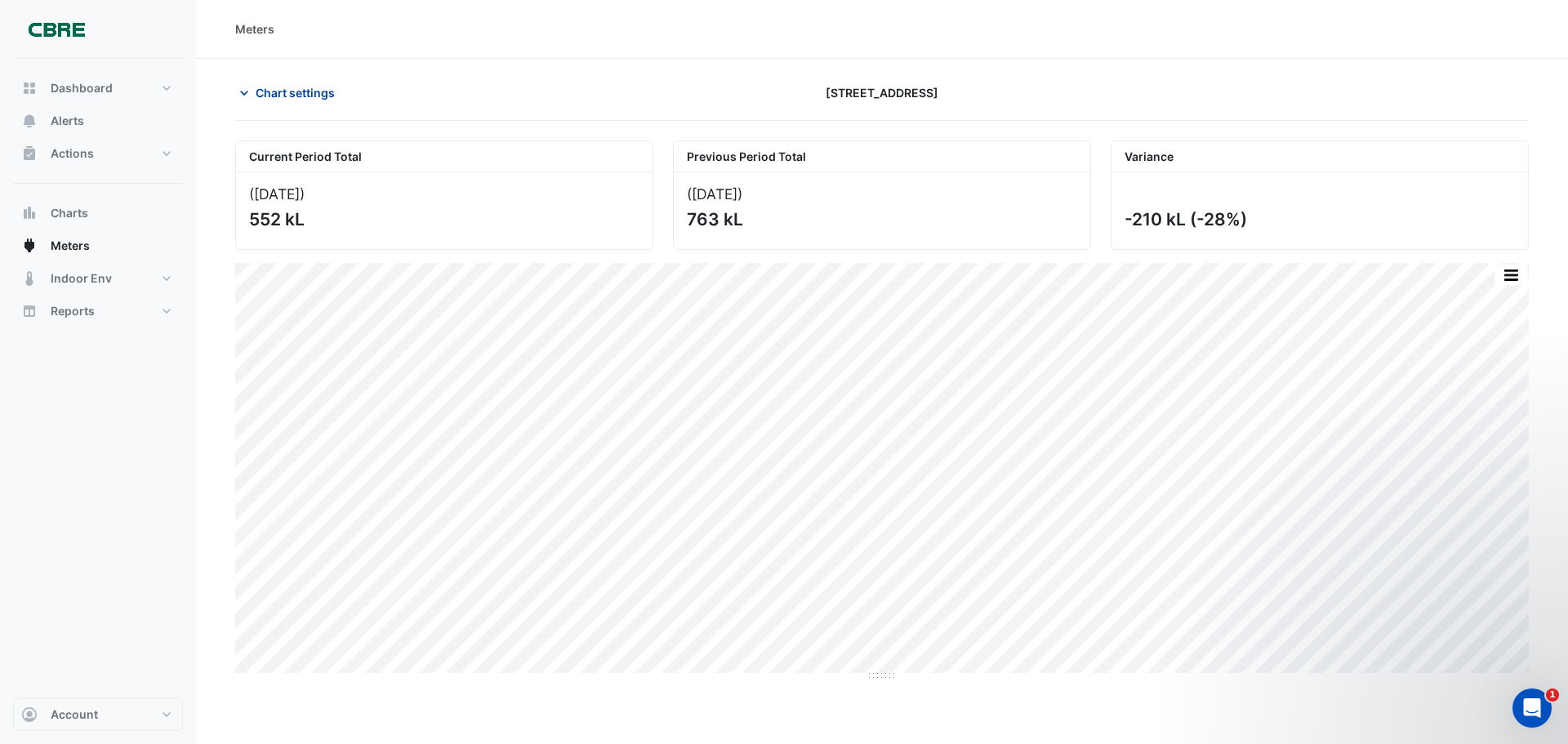
click at [270, 96] on span "Chart settings" at bounding box center [294, 93] width 79 height 18
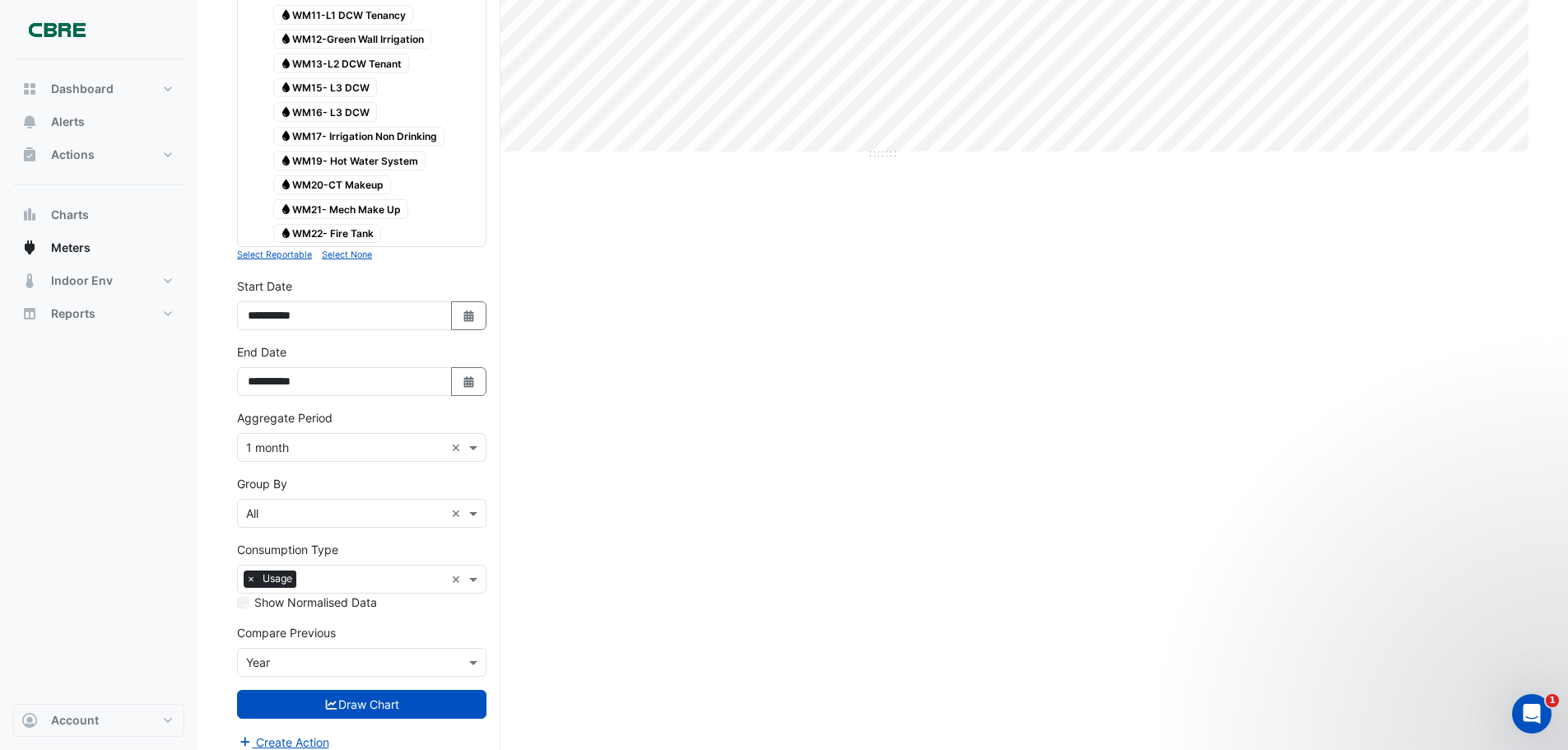
scroll to position [541, 0]
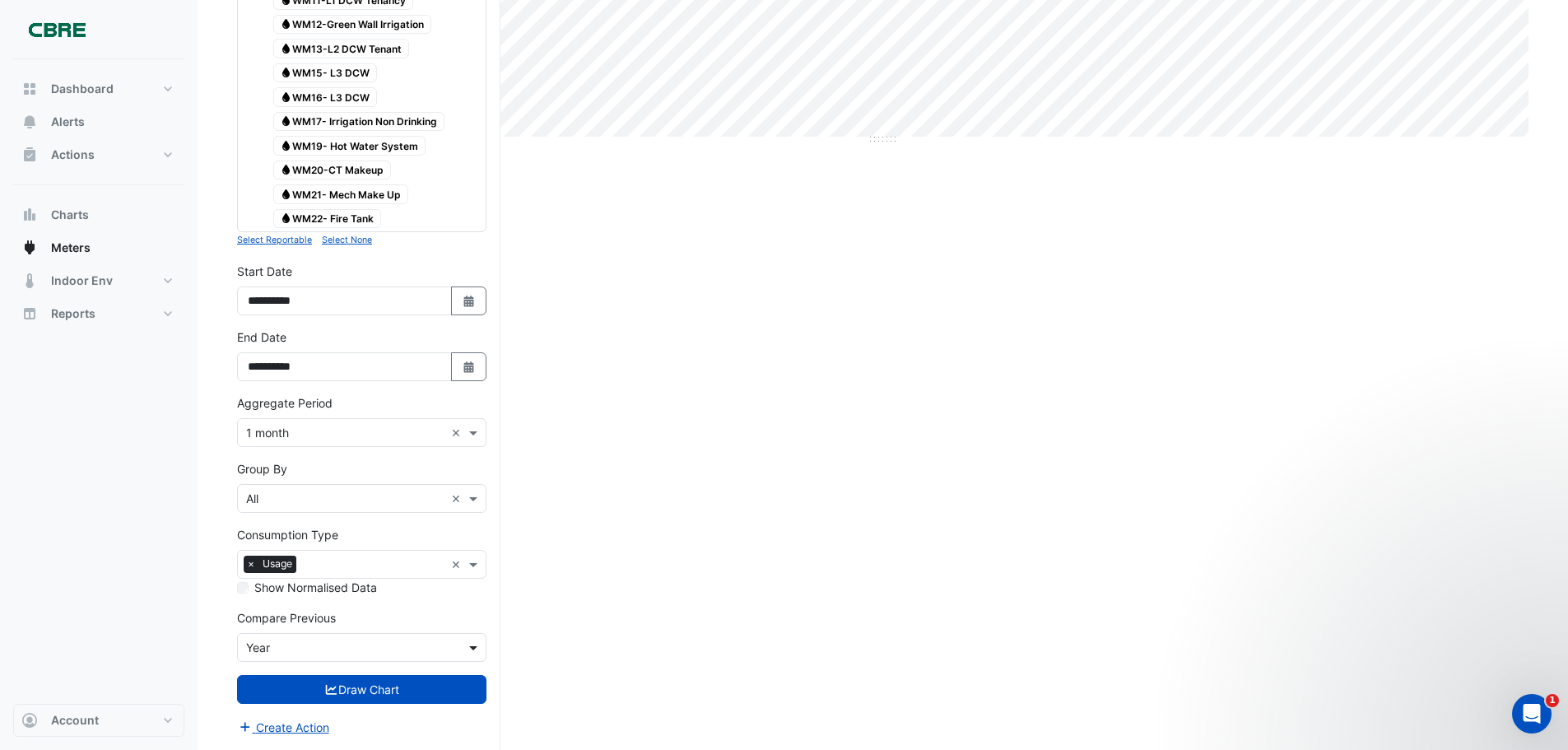
click at [474, 645] on span at bounding box center [475, 648] width 21 height 18
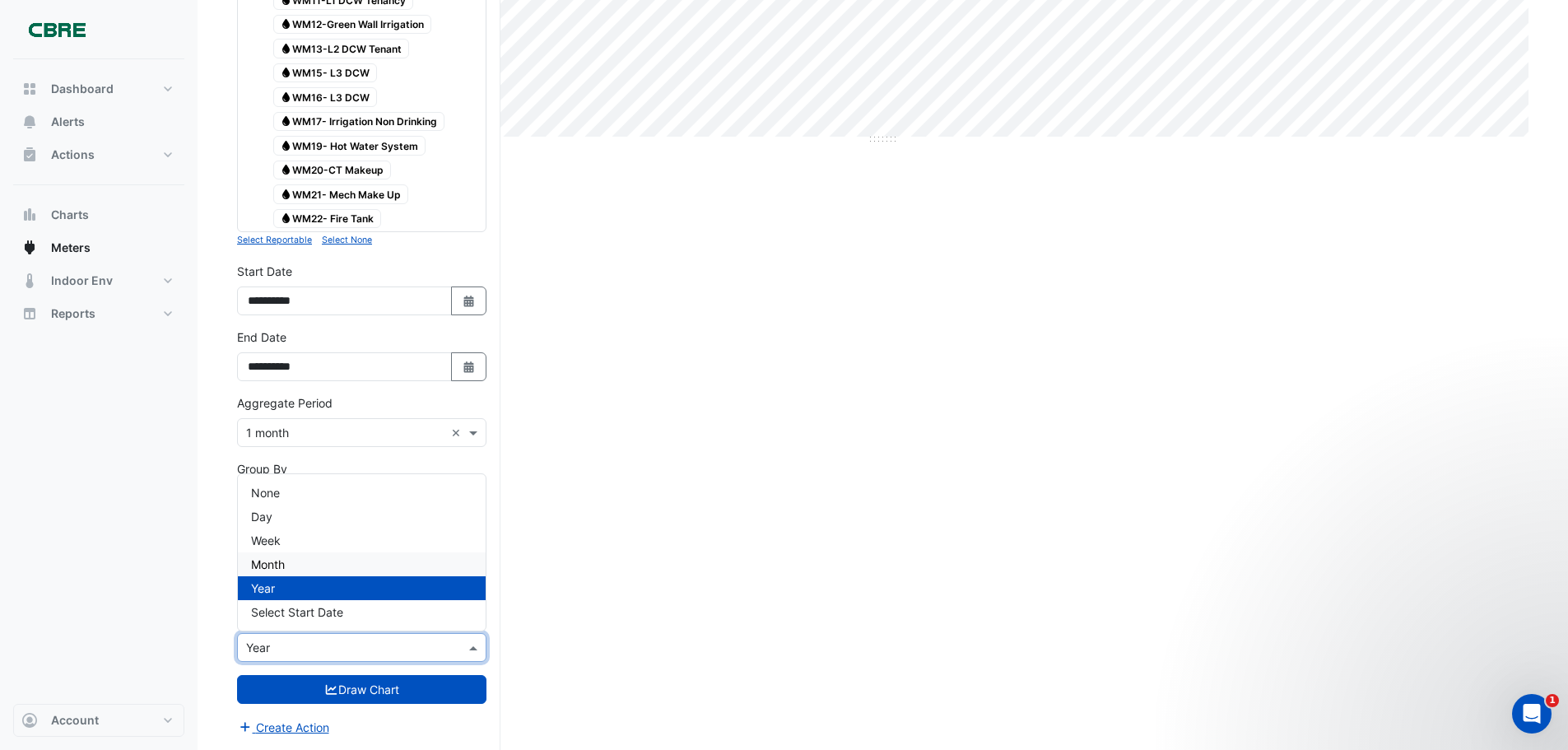
click at [433, 566] on div "Month" at bounding box center [361, 564] width 248 height 24
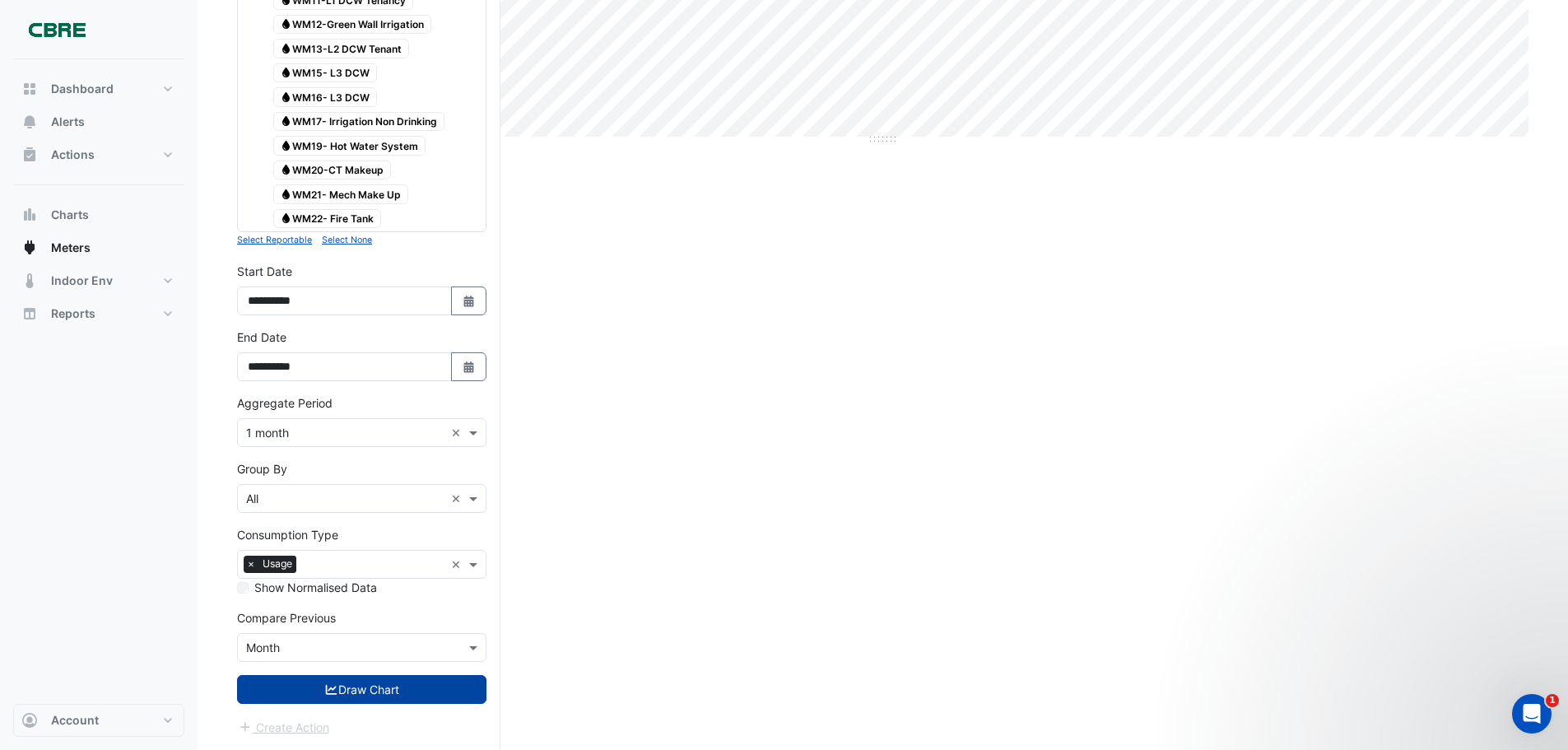
click at [377, 684] on button "Draw Chart" at bounding box center [361, 689] width 249 height 29
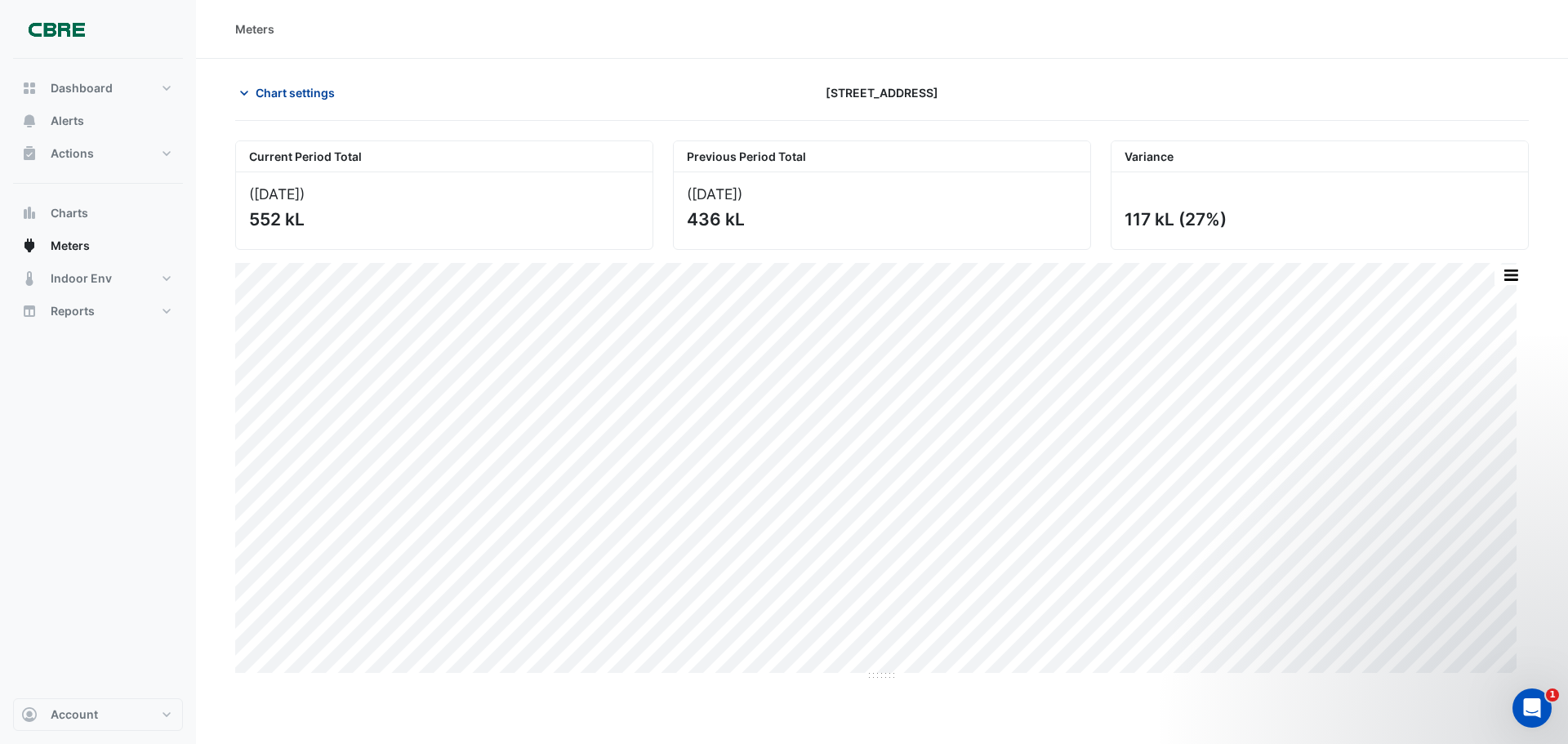
click at [318, 79] on button "Chart settings" at bounding box center [290, 92] width 111 height 28
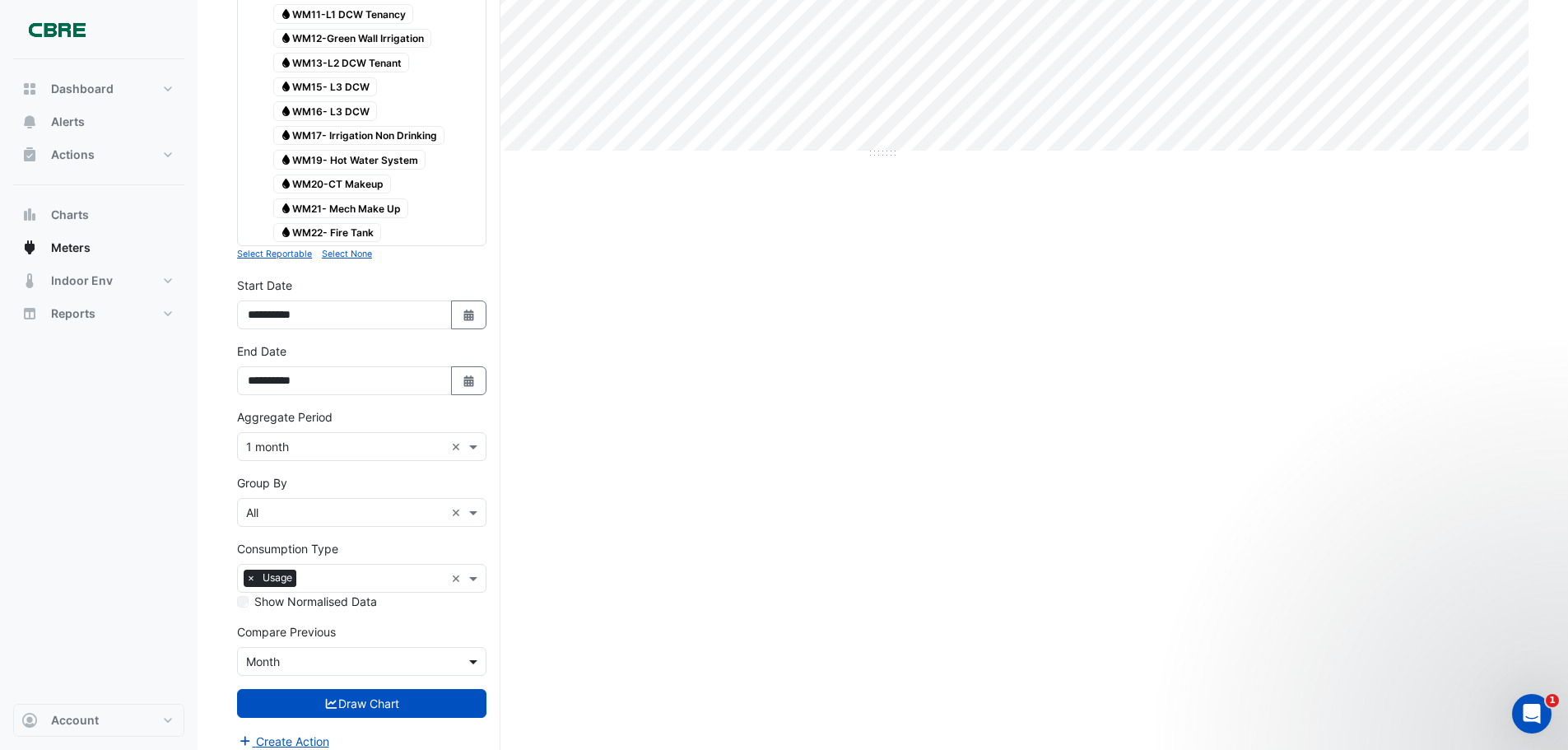
scroll to position [541, 0]
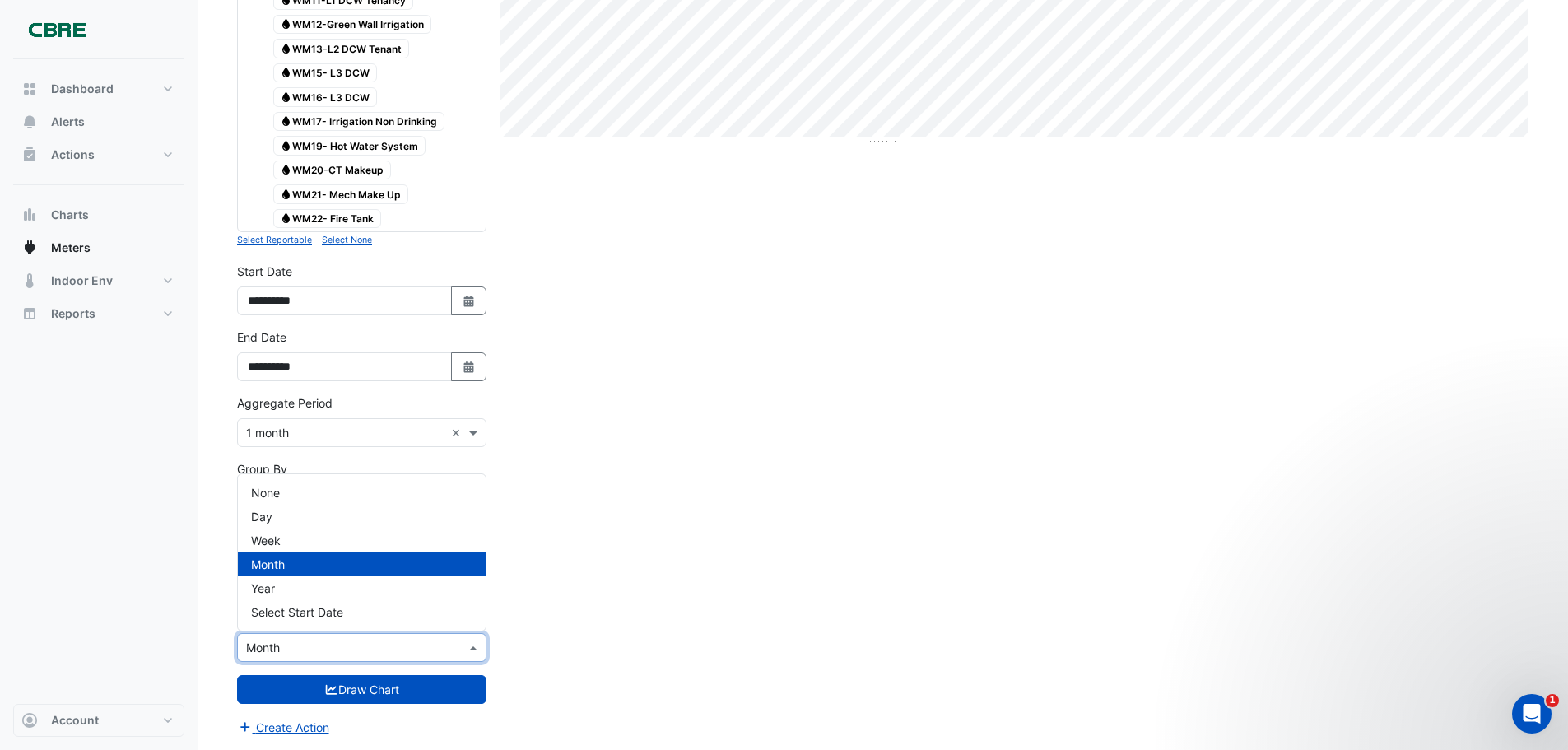
click at [463, 647] on div at bounding box center [361, 647] width 248 height 19
click at [434, 589] on div "Year" at bounding box center [361, 587] width 248 height 24
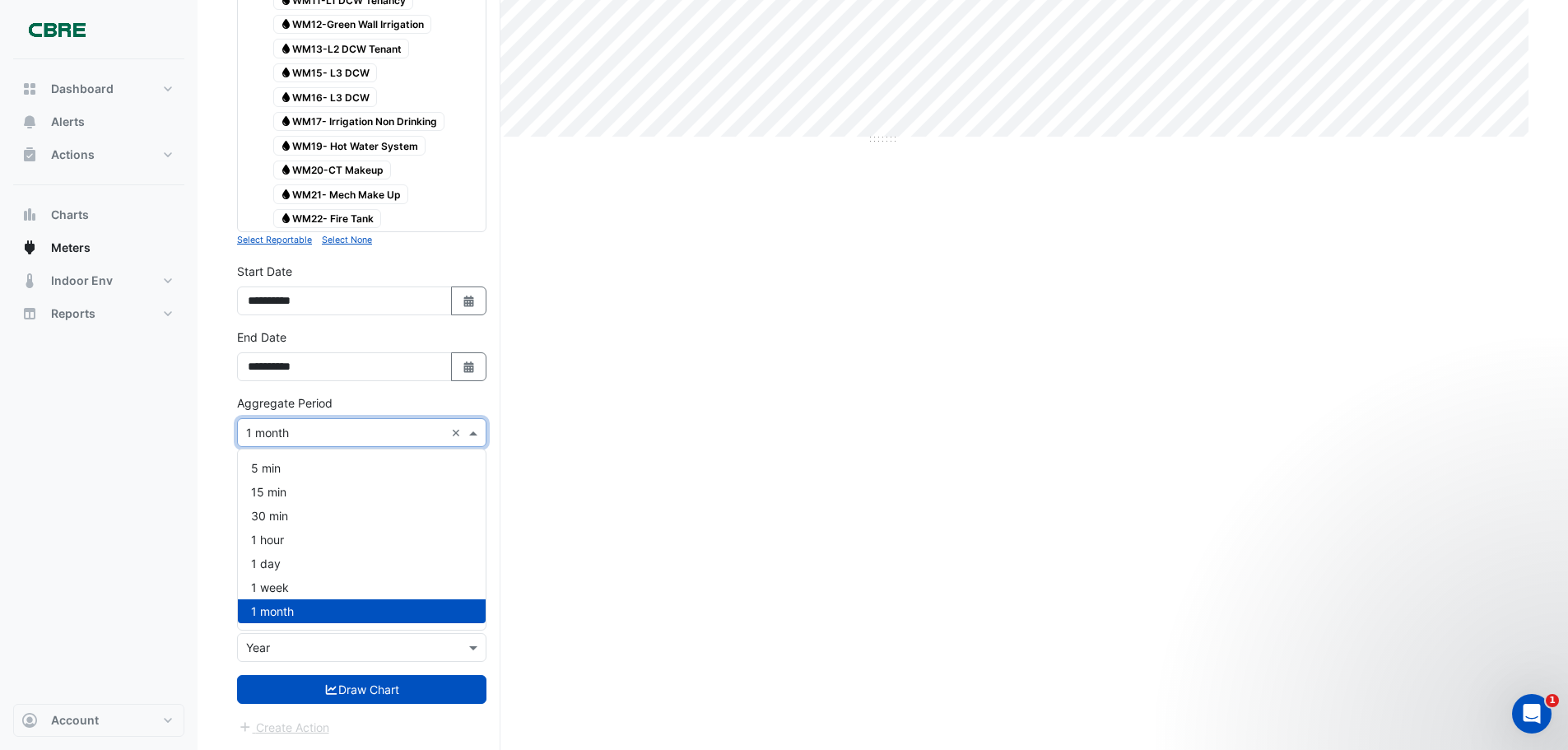
click at [477, 435] on span at bounding box center [475, 433] width 21 height 18
click at [495, 426] on div "Select a Site × 12-26 Franklin Street × Utility Type × Water × Expand All Colla…" at bounding box center [368, 165] width 263 height 1169
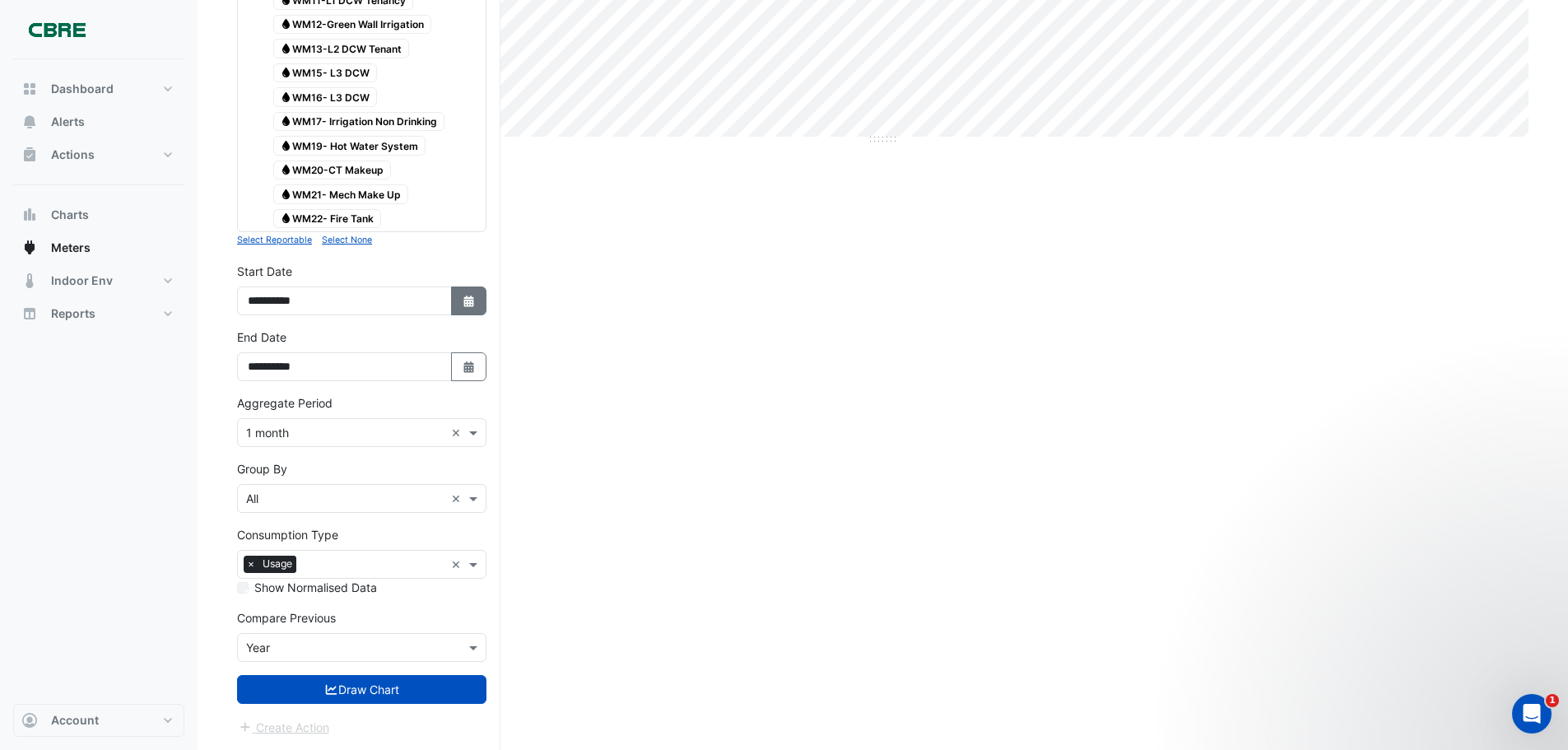
click at [471, 306] on icon "button" at bounding box center [468, 302] width 10 height 12
select select "*"
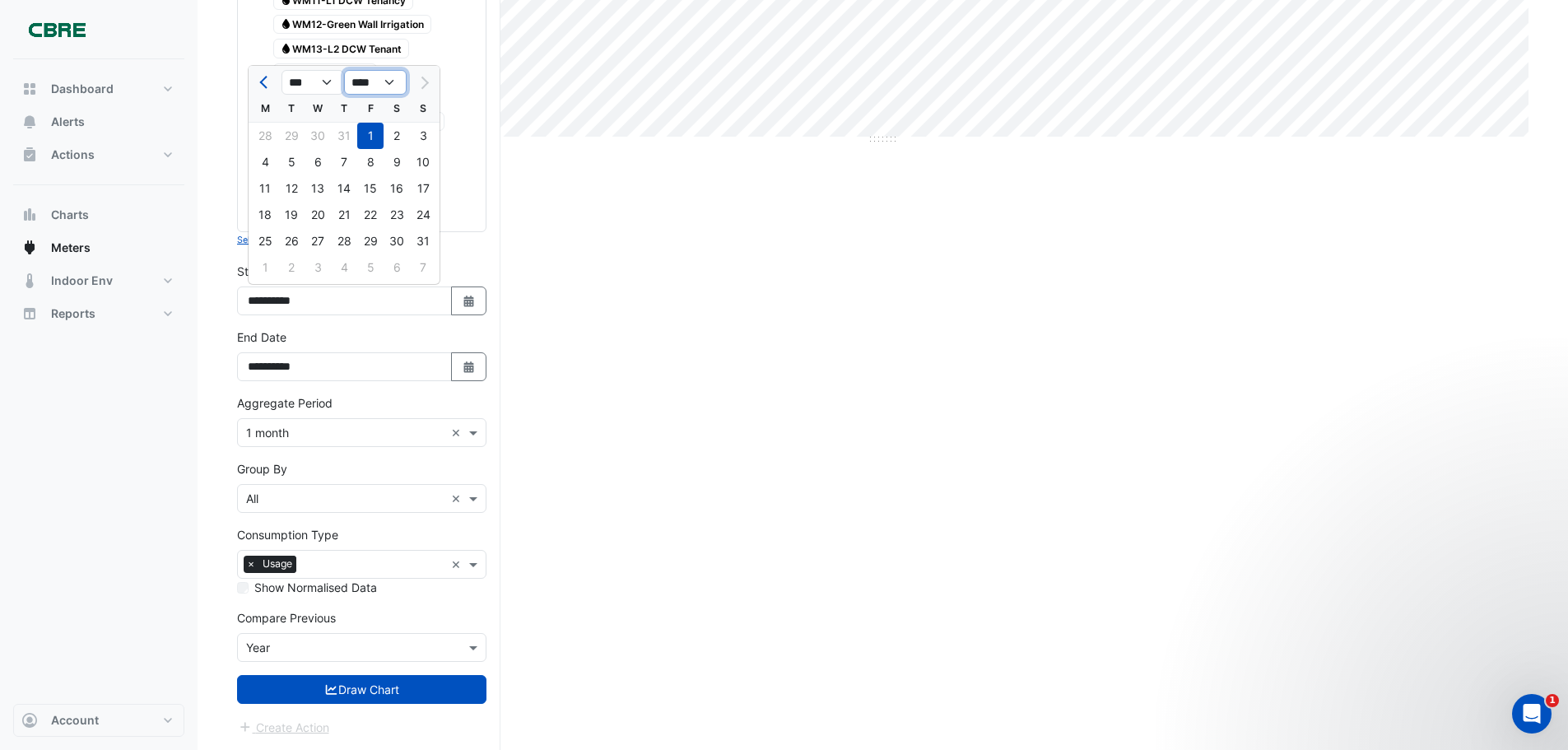
click at [392, 80] on select "**** **** **** **** **** **** **** **** **** **** ****" at bounding box center [375, 82] width 62 height 25
select select "****"
click at [344, 70] on select "**** **** **** **** **** **** **** **** **** **** ****" at bounding box center [375, 82] width 62 height 25
click at [392, 238] on div "31" at bounding box center [396, 240] width 27 height 27
type input "**********"
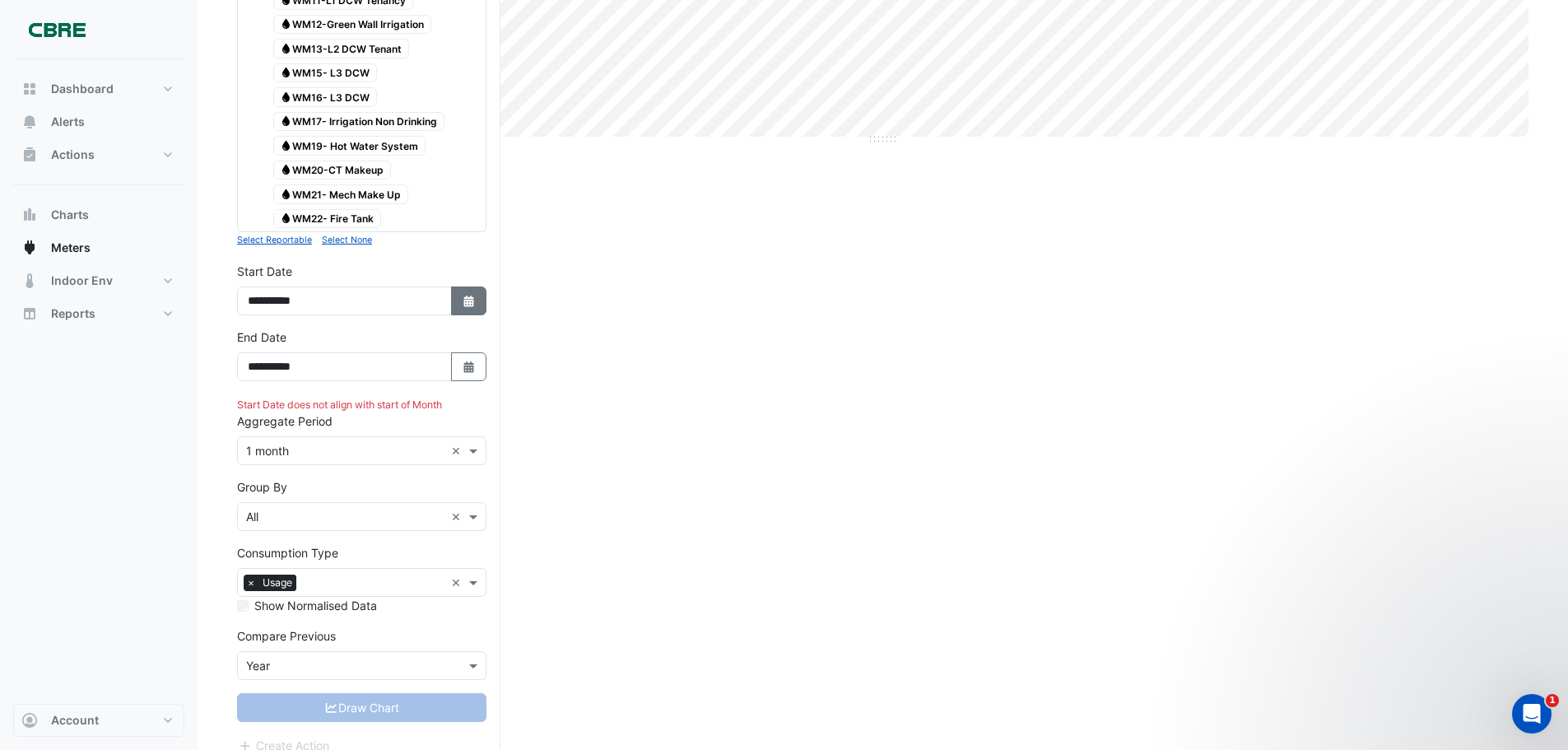
click at [467, 299] on icon "button" at bounding box center [468, 302] width 10 height 12
select select "*"
select select "****"
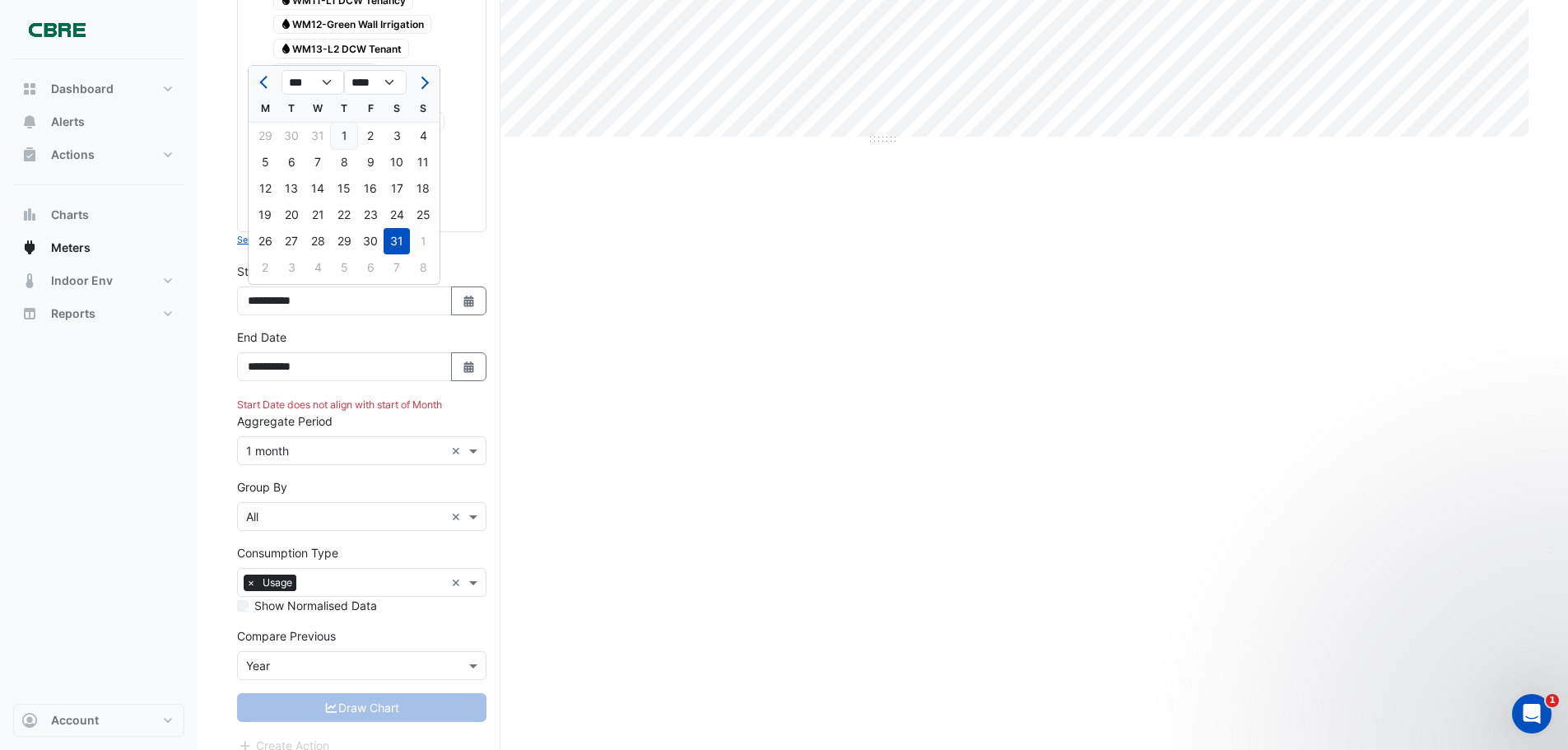
click at [350, 134] on div "1" at bounding box center [344, 135] width 27 height 27
type input "**********"
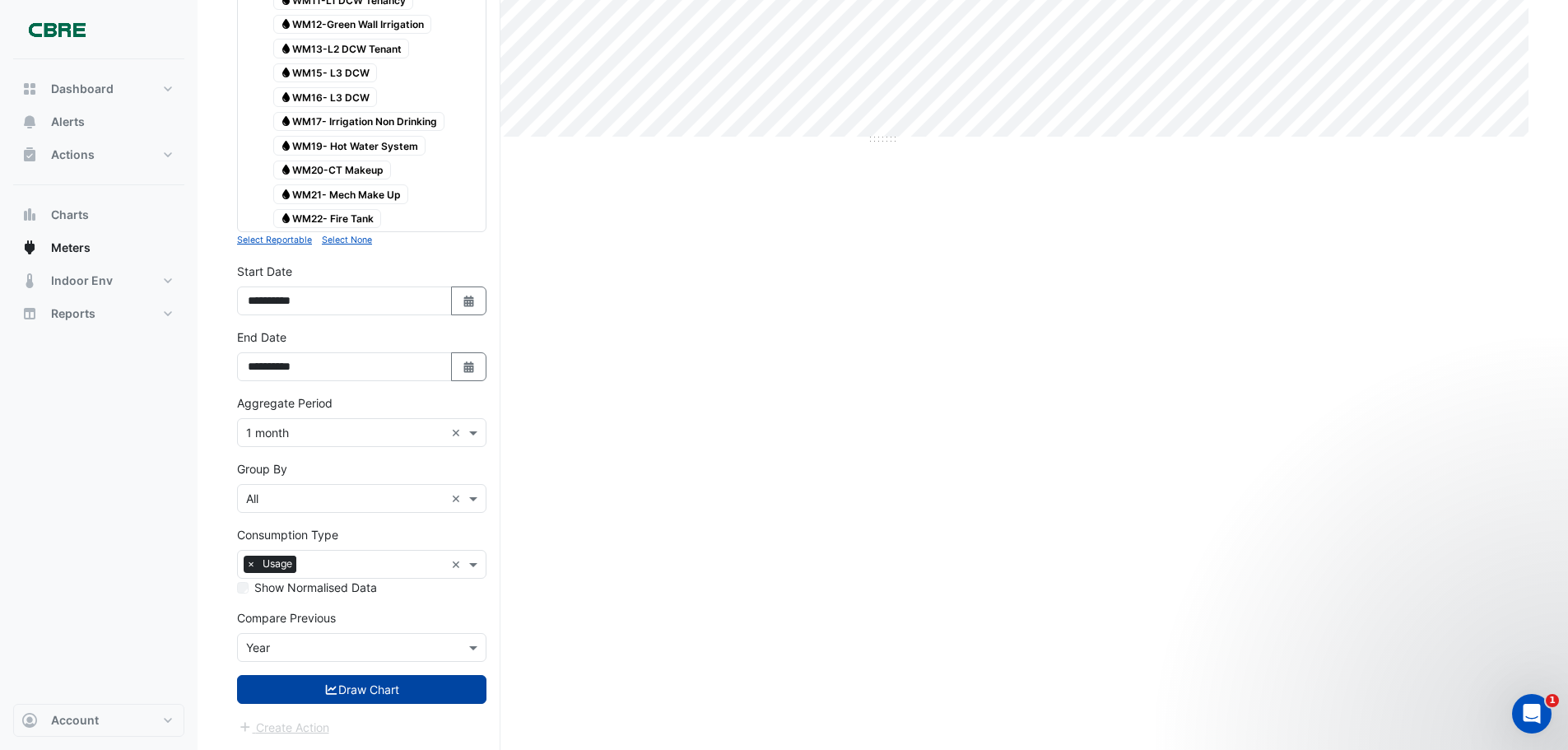
click at [372, 686] on button "Draw Chart" at bounding box center [361, 689] width 249 height 29
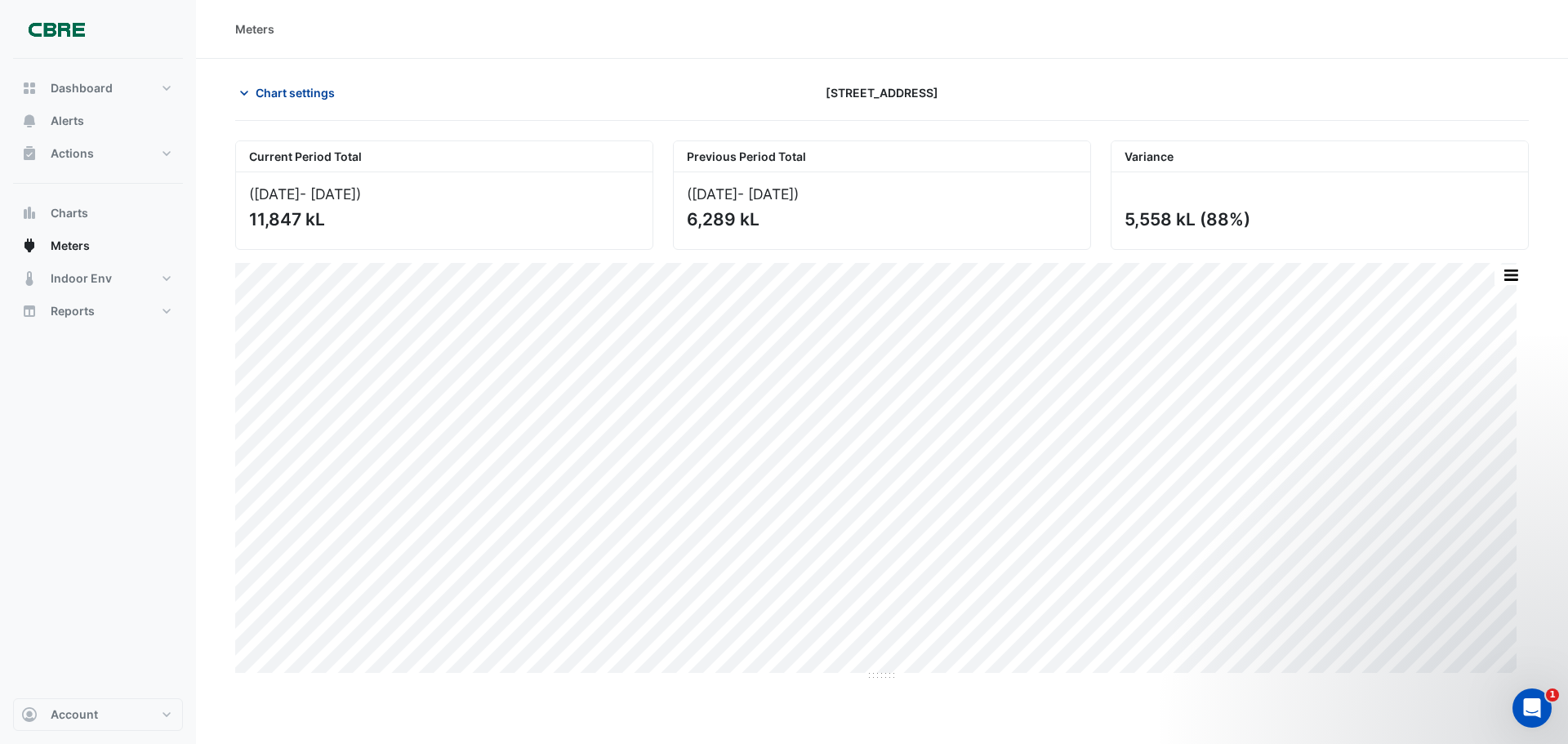
click at [250, 89] on icon "button" at bounding box center [244, 93] width 17 height 17
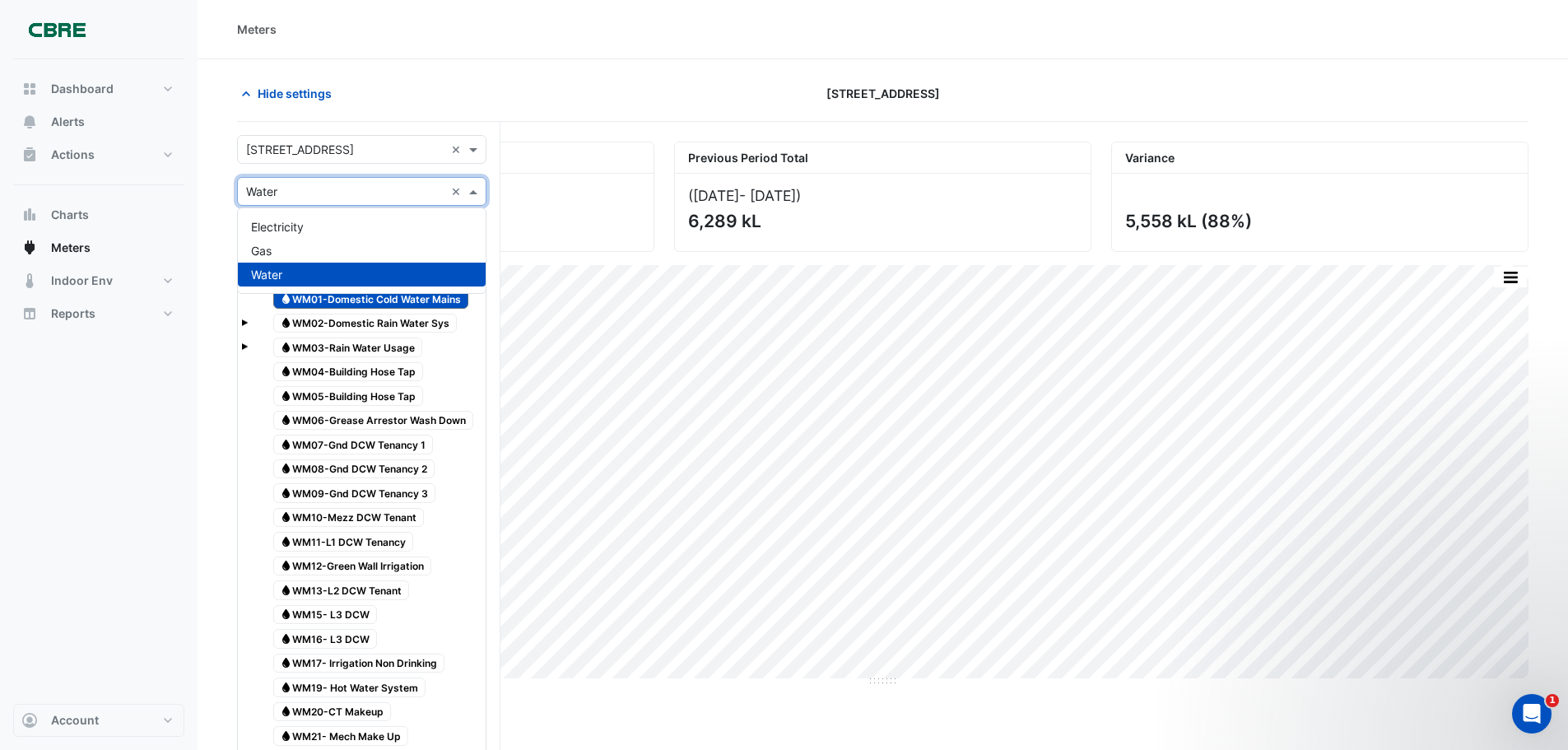
click at [279, 191] on input "text" at bounding box center [345, 192] width 198 height 18
click at [279, 250] on div "Gas" at bounding box center [361, 250] width 248 height 24
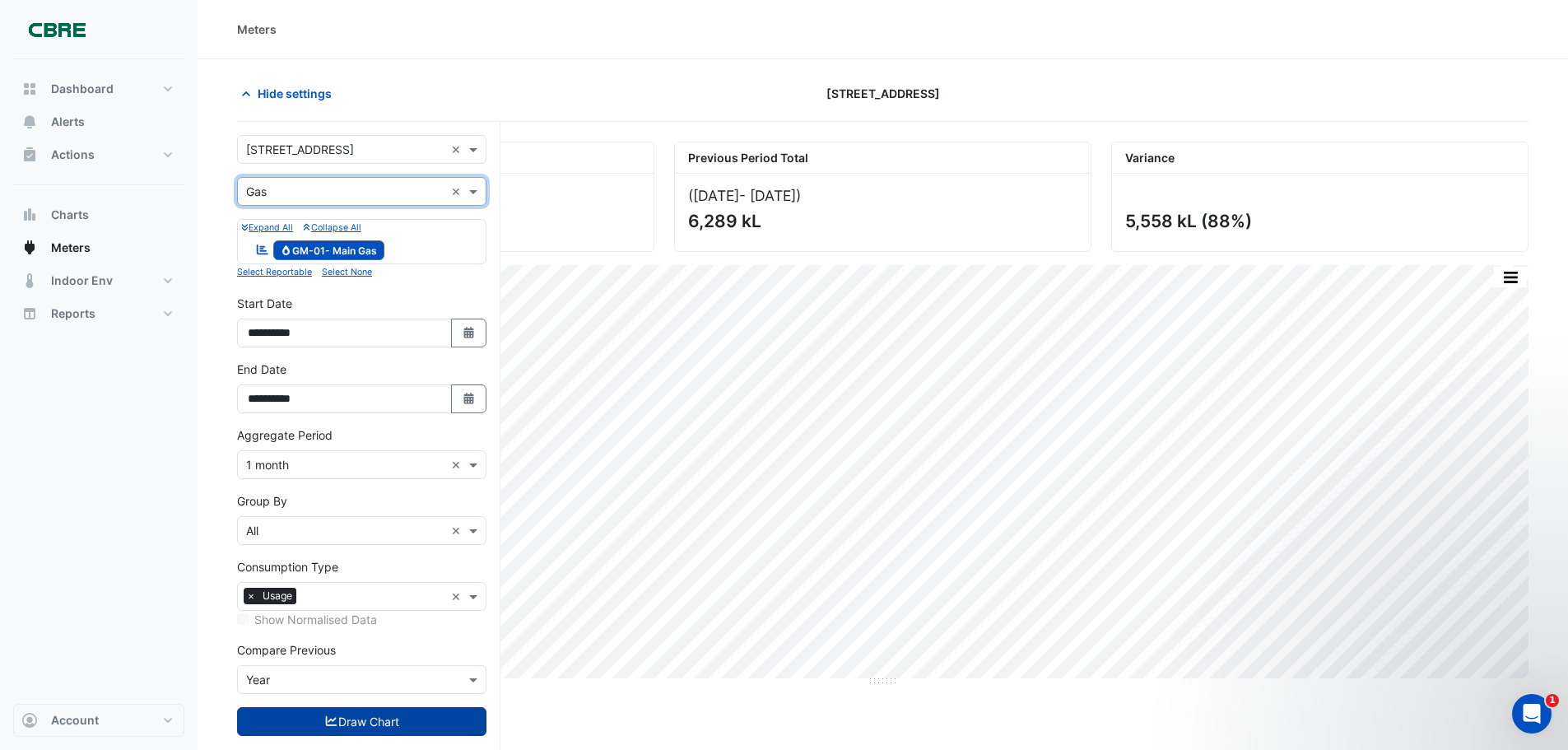
click at [354, 724] on button "Draw Chart" at bounding box center [361, 720] width 249 height 29
